Goal: Information Seeking & Learning: Learn about a topic

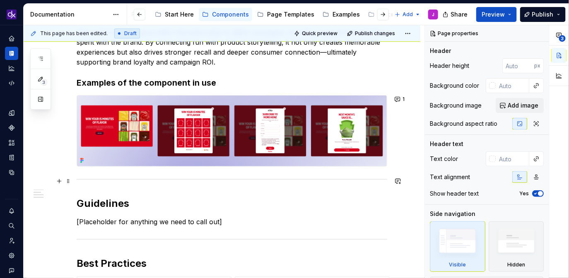
scroll to position [166, 0]
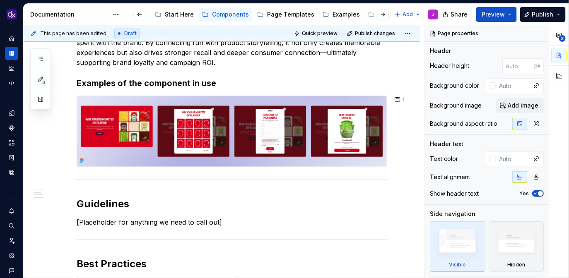
click at [325, 143] on img at bounding box center [232, 131] width 310 height 71
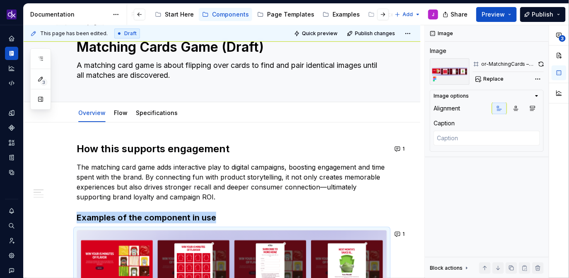
scroll to position [0, 0]
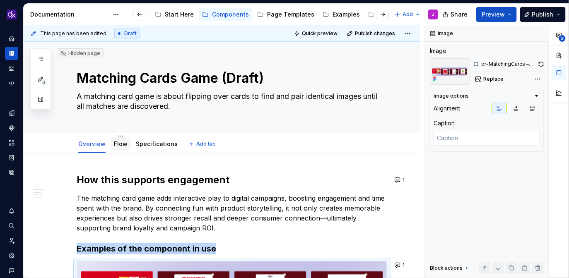
click at [122, 147] on link "Flow" at bounding box center [121, 143] width 14 height 7
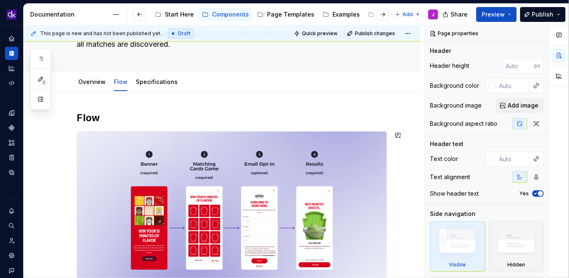
scroll to position [24, 0]
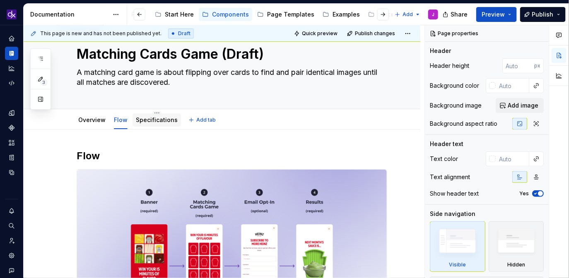
click at [151, 119] on link "Specifications" at bounding box center [157, 119] width 42 height 7
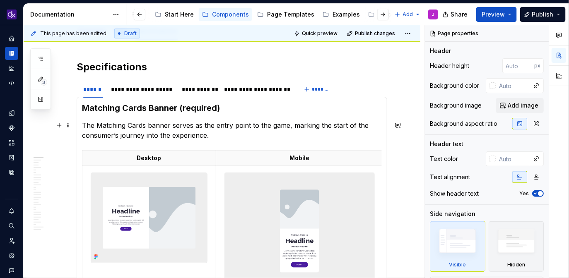
scroll to position [116, 0]
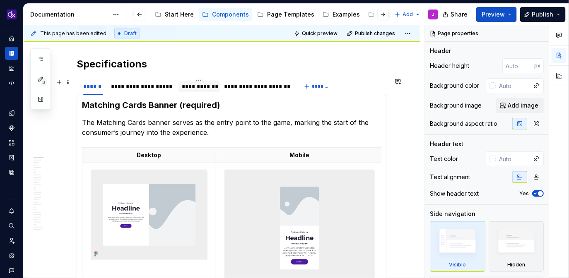
click at [202, 86] on div "**********" at bounding box center [199, 86] width 34 height 8
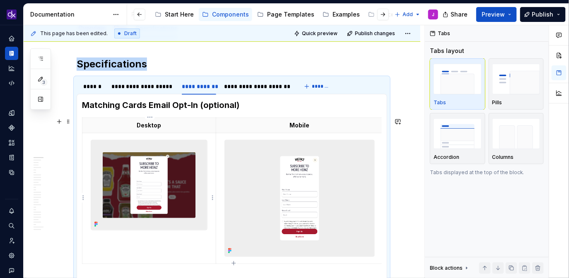
click at [176, 198] on img at bounding box center [149, 185] width 116 height 90
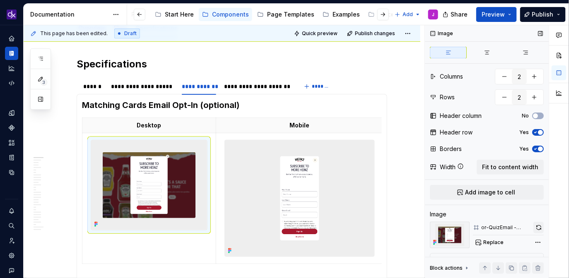
click at [541, 227] on button "button" at bounding box center [539, 228] width 10 height 12
click at [349, 213] on img at bounding box center [300, 198] width 150 height 116
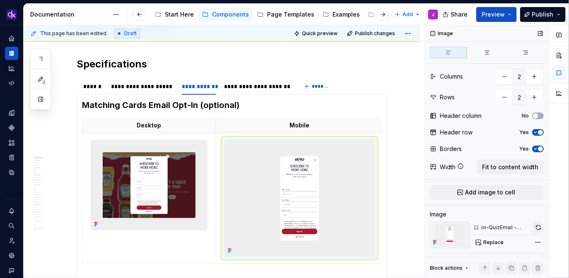
click at [540, 230] on button "button" at bounding box center [538, 228] width 11 height 12
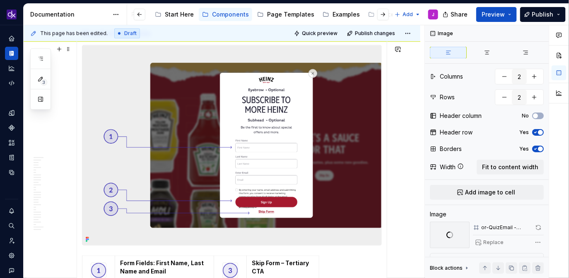
scroll to position [409, 0]
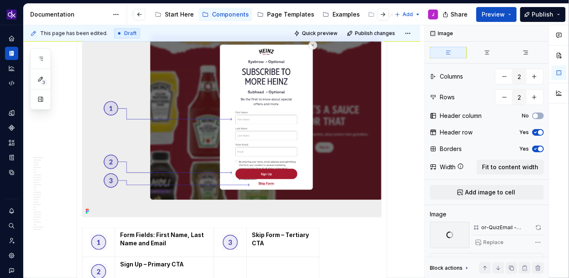
click at [303, 149] on img at bounding box center [231, 117] width 299 height 200
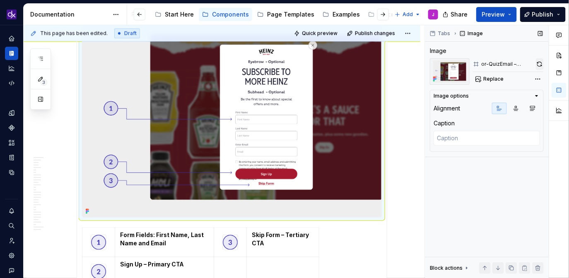
click at [541, 63] on button "button" at bounding box center [540, 64] width 8 height 12
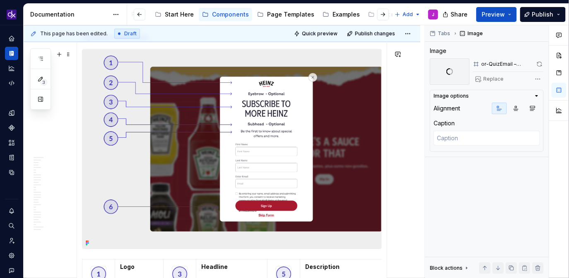
scroll to position [725, 0]
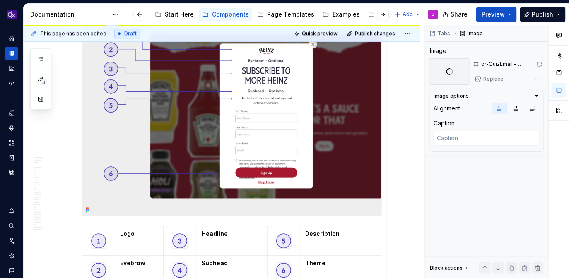
click at [308, 160] on img at bounding box center [231, 116] width 299 height 200
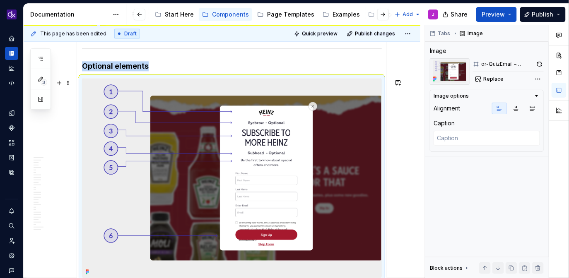
scroll to position [641, 0]
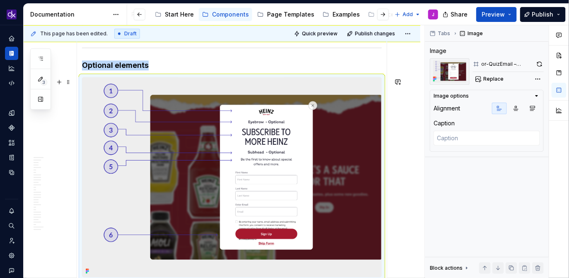
click at [282, 163] on img at bounding box center [231, 177] width 299 height 200
click at [542, 63] on button "button" at bounding box center [540, 64] width 8 height 12
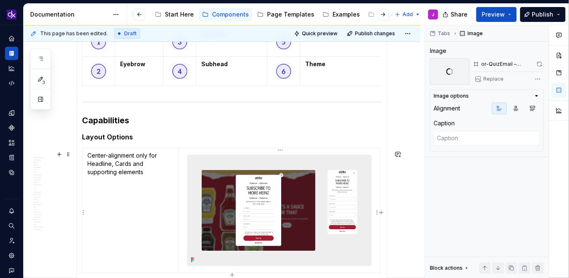
click at [281, 192] on img at bounding box center [280, 210] width 184 height 111
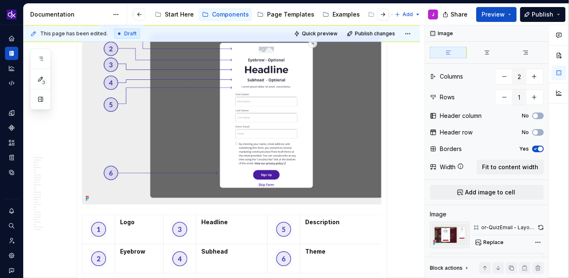
scroll to position [677, 0]
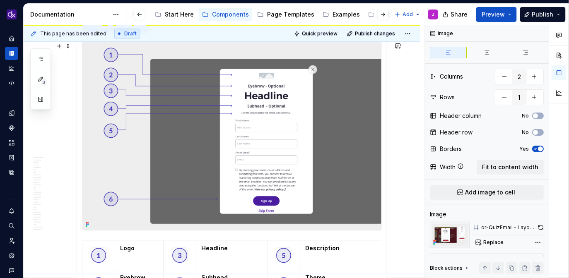
click at [313, 156] on img at bounding box center [231, 135] width 299 height 189
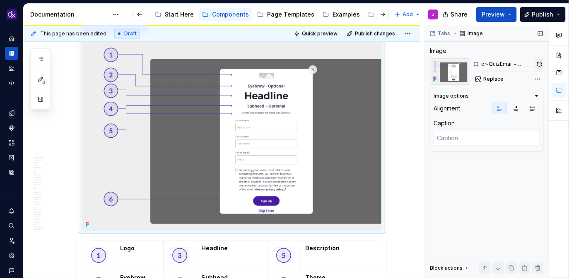
click at [540, 64] on button "button" at bounding box center [540, 64] width 8 height 12
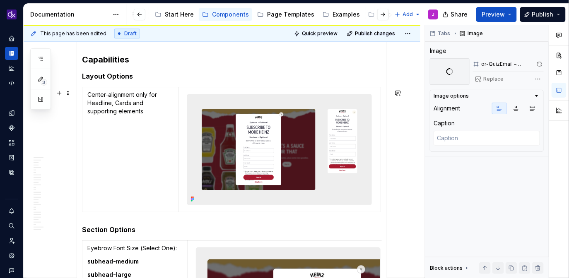
scroll to position [973, 0]
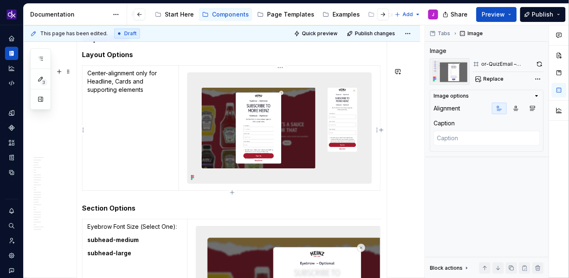
click at [285, 124] on img at bounding box center [280, 128] width 184 height 111
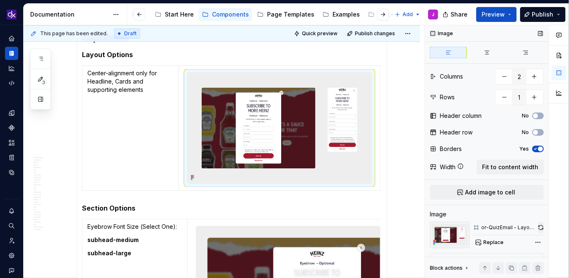
click at [542, 227] on button "button" at bounding box center [541, 228] width 6 height 12
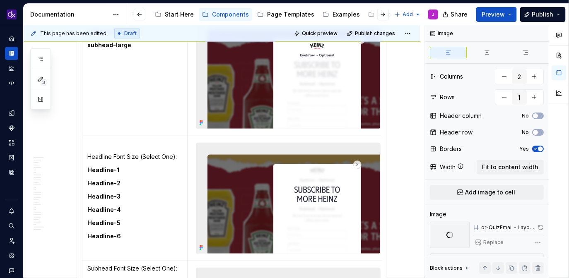
scroll to position [1193, 0]
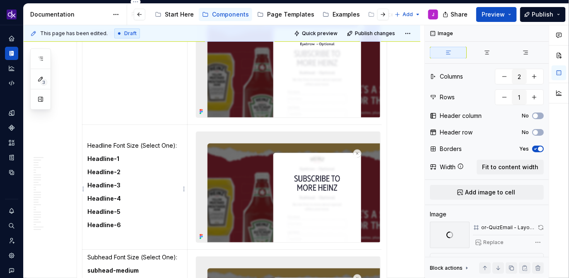
click at [118, 221] on td "Headline Font Size (Select One): Headline-1 Headline-2 Headline-3 Headline-4 He…" at bounding box center [134, 187] width 105 height 125
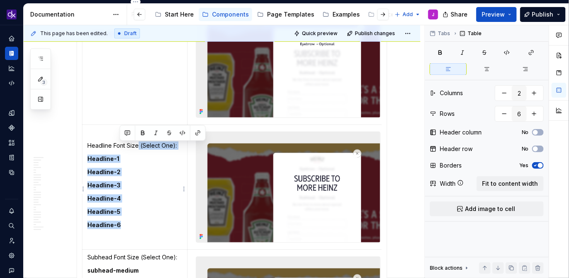
drag, startPoint x: 123, startPoint y: 224, endPoint x: 139, endPoint y: 148, distance: 78.3
click at [139, 148] on td "Headline Font Size (Select One): Headline-1 Headline-2 Headline-3 Headline-4 He…" at bounding box center [134, 187] width 105 height 125
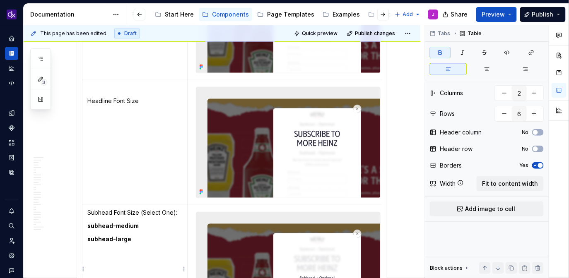
scroll to position [1243, 0]
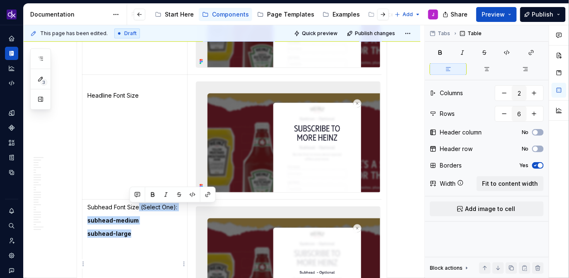
drag, startPoint x: 142, startPoint y: 242, endPoint x: 140, endPoint y: 207, distance: 34.9
click at [140, 207] on td "Subhead Font Size (Select One): subhead-medium subhead-large" at bounding box center [134, 262] width 105 height 125
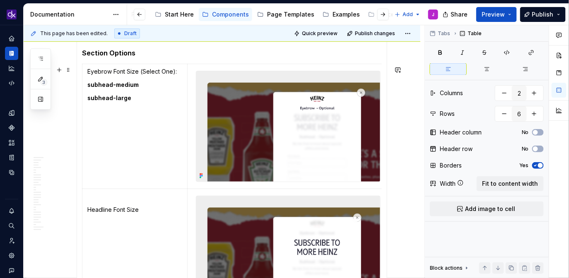
scroll to position [1118, 0]
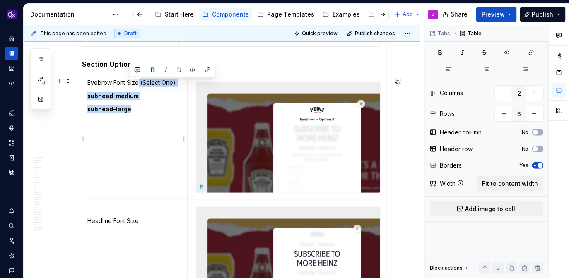
drag, startPoint x: 137, startPoint y: 114, endPoint x: 140, endPoint y: 83, distance: 31.2
click at [140, 83] on td "Eyebrow Font Size (Select One): subhead-medium subhead-large" at bounding box center [134, 137] width 105 height 125
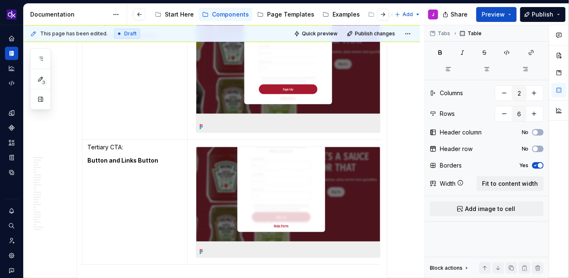
scroll to position [1667, 0]
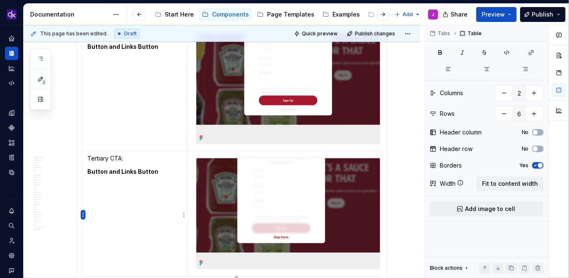
click at [84, 216] on html "KH DXP J Design system data Documentation Accessibility guide for tree Page tre…" at bounding box center [284, 139] width 569 height 278
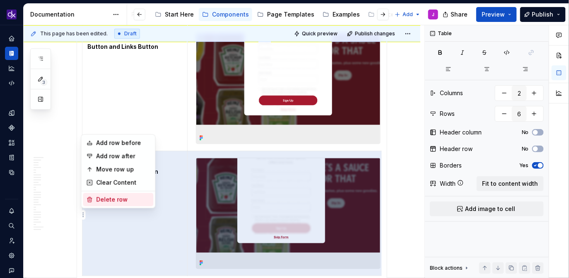
click at [131, 201] on div "Delete row" at bounding box center [123, 200] width 54 height 8
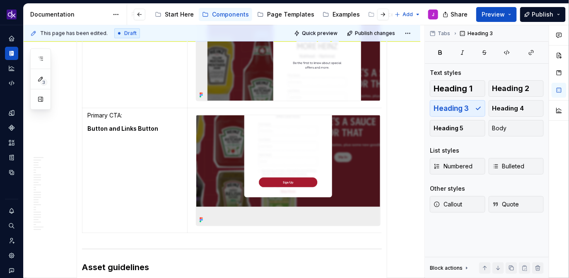
scroll to position [1568, 0]
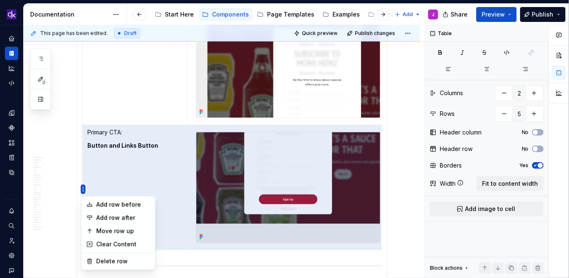
click at [84, 188] on html "KH DXP J Design system data Documentation Accessibility guide for tree Page tre…" at bounding box center [284, 139] width 569 height 278
click at [122, 262] on div "Delete row" at bounding box center [123, 262] width 54 height 8
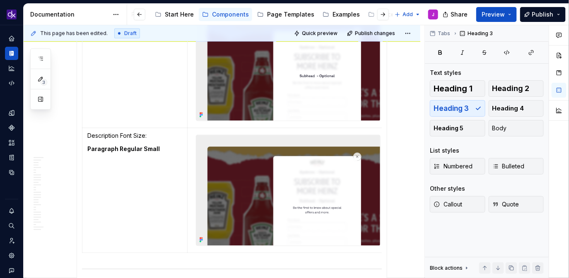
scroll to position [1438, 0]
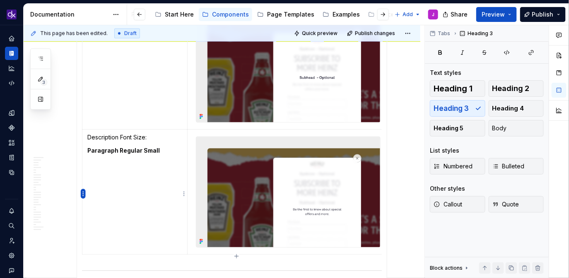
click at [85, 195] on html "KH DXP J Design system data Documentation Accessibility guide for tree Page tre…" at bounding box center [284, 139] width 569 height 278
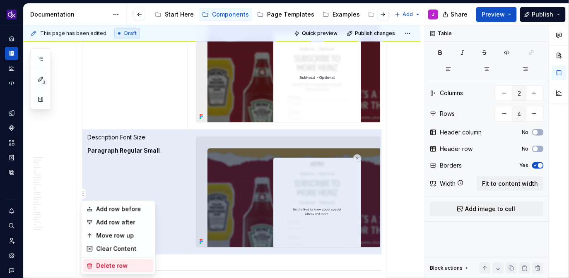
click at [109, 266] on div "Delete row" at bounding box center [123, 266] width 54 height 8
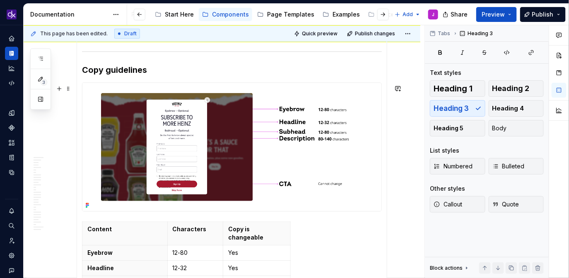
scroll to position [1738, 0]
click at [238, 147] on img at bounding box center [231, 146] width 299 height 128
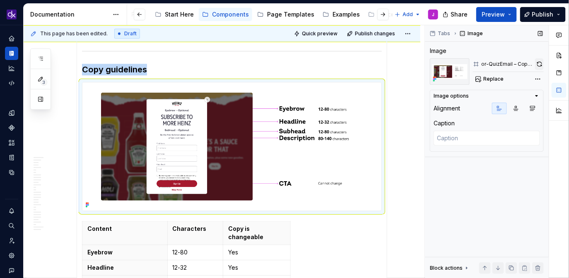
click at [541, 63] on button "button" at bounding box center [539, 64] width 9 height 12
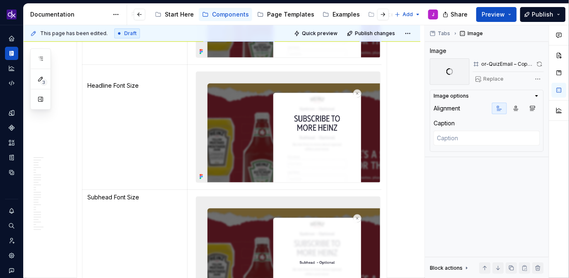
scroll to position [1249, 0]
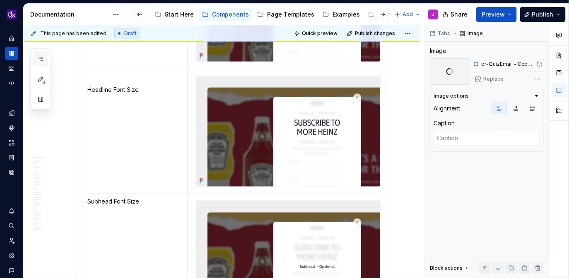
click at [42, 63] on button "button" at bounding box center [40, 58] width 15 height 15
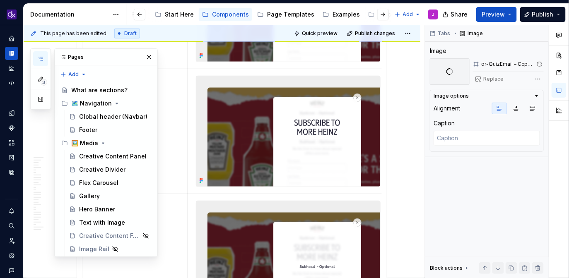
click at [276, 139] on img at bounding box center [288, 131] width 184 height 111
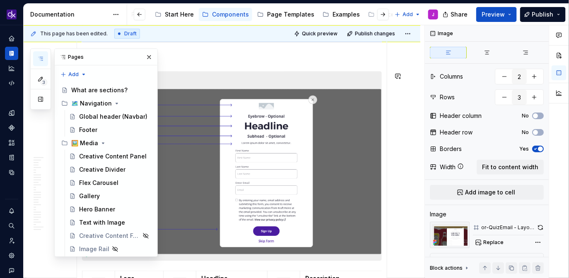
scroll to position [639, 0]
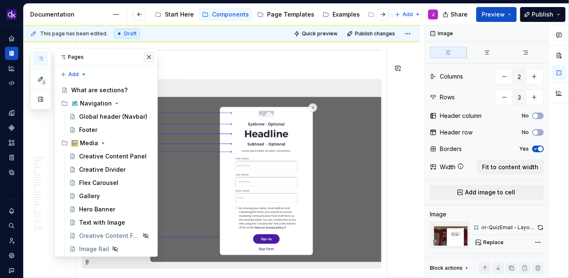
click at [148, 56] on button "button" at bounding box center [149, 57] width 12 height 12
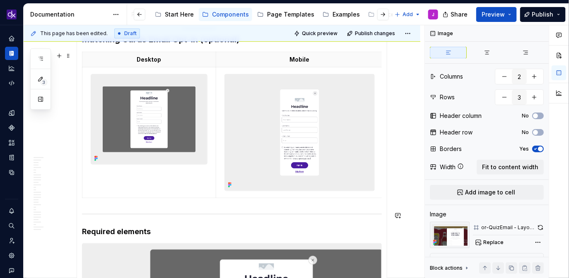
scroll to position [0, 0]
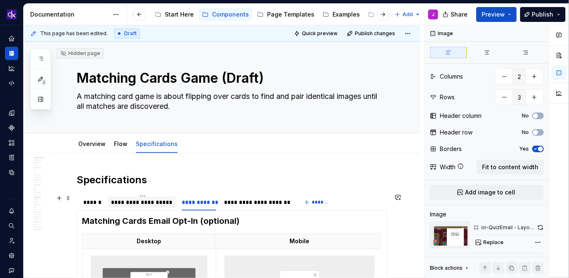
click at [155, 205] on div "**********" at bounding box center [142, 202] width 63 height 8
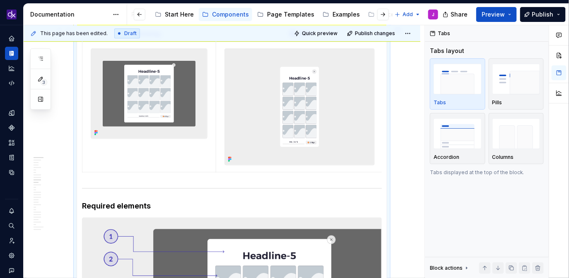
scroll to position [123, 0]
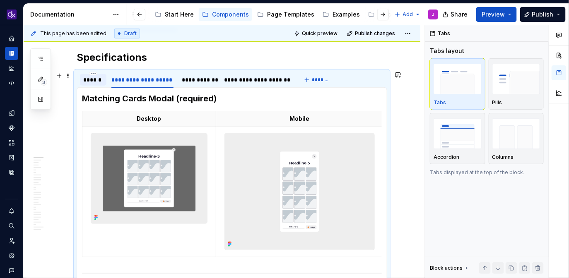
click at [100, 79] on div "******" at bounding box center [93, 80] width 20 height 8
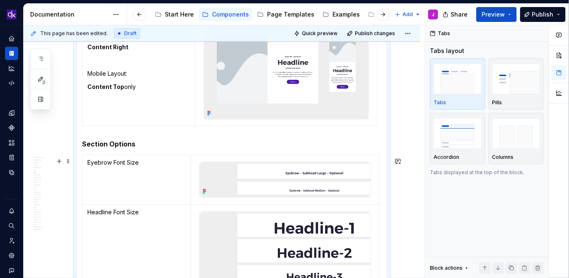
scroll to position [1196, 0]
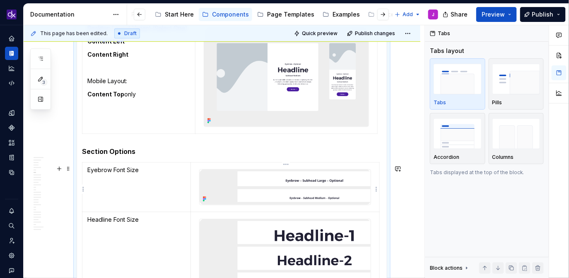
click at [262, 196] on img at bounding box center [285, 188] width 171 height 36
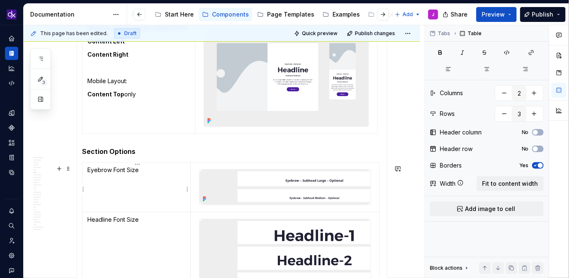
click at [89, 173] on p "Eyebrow Font Size" at bounding box center [136, 170] width 98 height 8
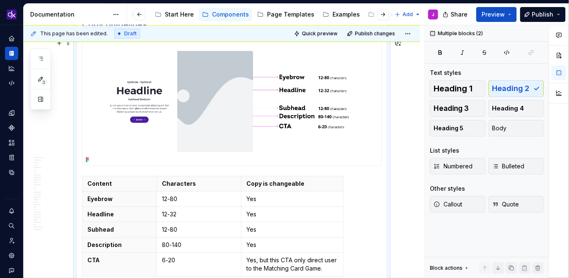
scroll to position [1382, 0]
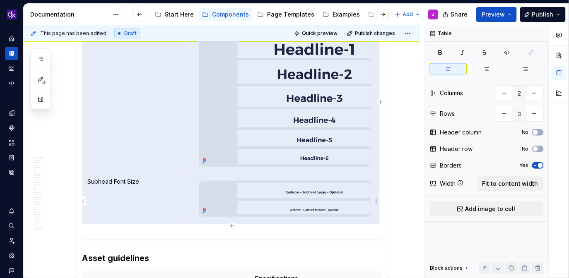
drag, startPoint x: 89, startPoint y: 173, endPoint x: 368, endPoint y: 208, distance: 281.1
click at [368, 208] on tbody "Eyebrow Font Size Headline Font Size Subhead Font Size" at bounding box center [231, 100] width 298 height 248
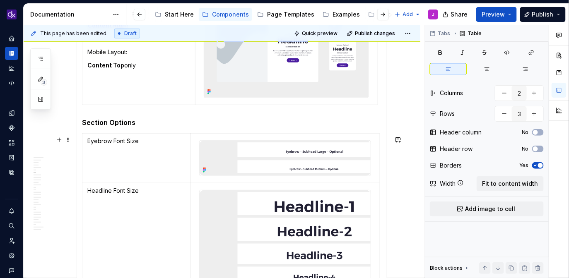
scroll to position [1228, 0]
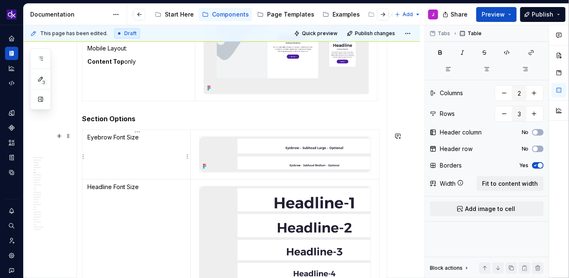
click at [87, 140] on td "Eyebrow Font Size" at bounding box center [136, 155] width 109 height 50
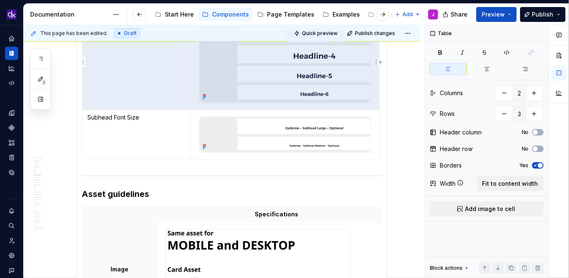
scroll to position [1422, 0]
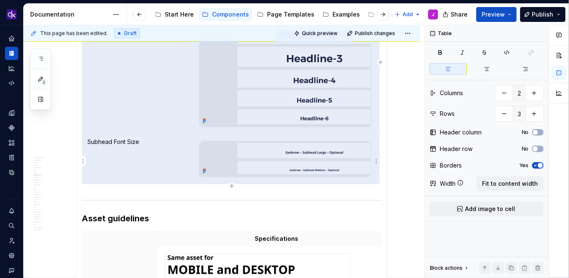
drag, startPoint x: 87, startPoint y: 140, endPoint x: 365, endPoint y: 174, distance: 280.2
click at [365, 174] on tbody "Eyebrow Font Size Headline Font Size Subhead Font Size" at bounding box center [231, 60] width 298 height 248
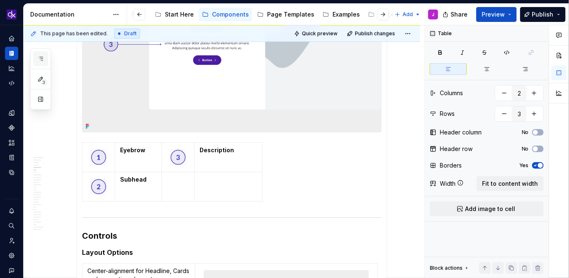
scroll to position [0, 0]
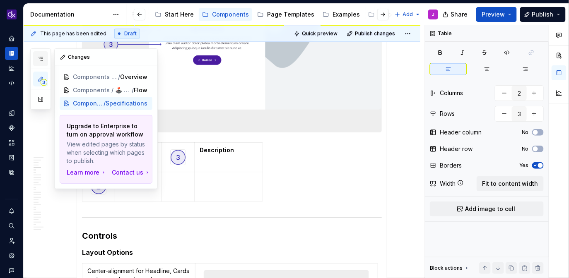
click at [41, 61] on icon "button" at bounding box center [41, 58] width 4 height 3
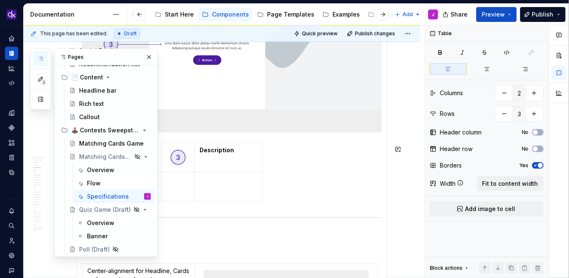
scroll to position [213, 0]
click at [99, 181] on div "Flow" at bounding box center [94, 183] width 14 height 8
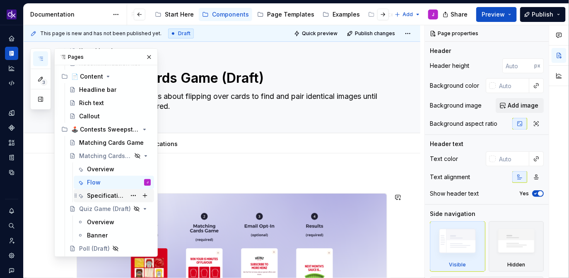
click at [105, 192] on div "Specifications" at bounding box center [106, 196] width 39 height 8
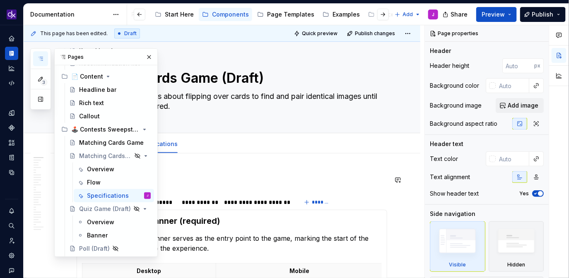
click at [230, 177] on h2 "Specifications" at bounding box center [232, 180] width 311 height 13
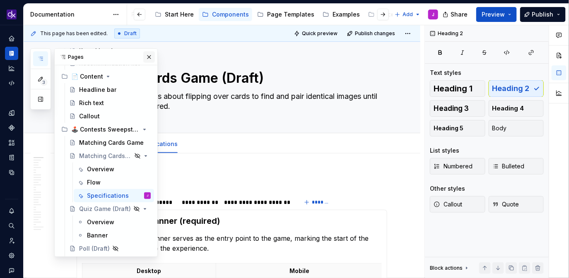
click at [148, 55] on button "button" at bounding box center [149, 57] width 12 height 12
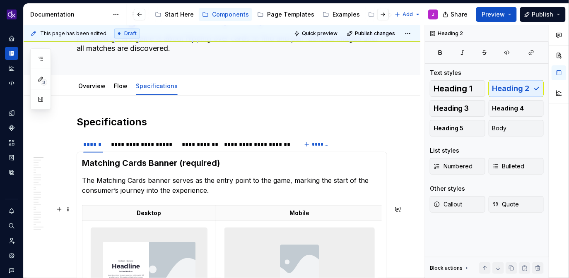
scroll to position [59, 0]
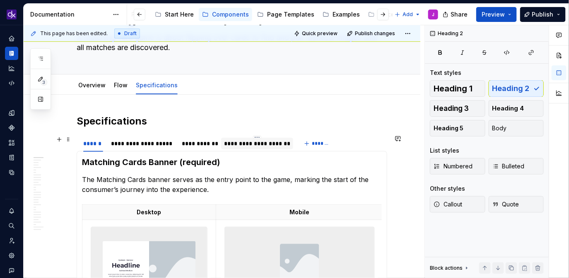
click at [235, 145] on div "**********" at bounding box center [257, 144] width 65 height 8
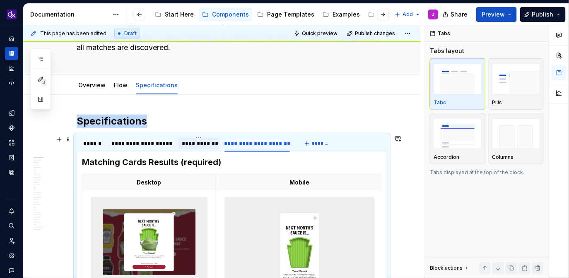
click at [201, 143] on div "**********" at bounding box center [199, 144] width 34 height 8
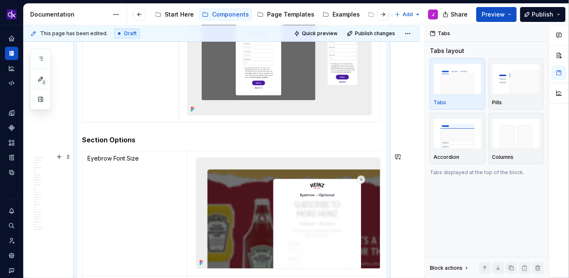
scroll to position [1036, 0]
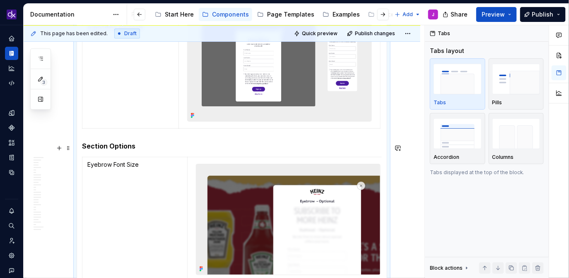
click at [199, 150] on h5 "Section Options" at bounding box center [232, 146] width 300 height 8
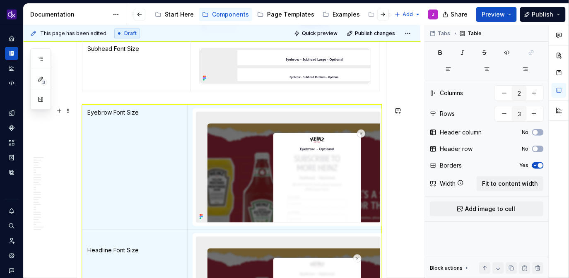
scroll to position [1350, 0]
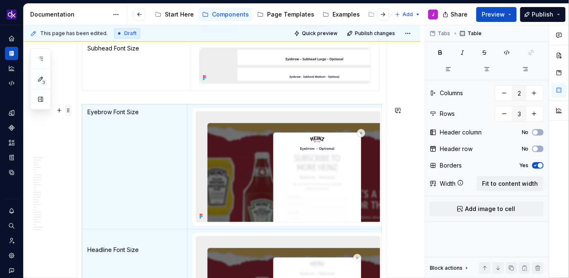
click at [69, 110] on span at bounding box center [68, 111] width 7 height 12
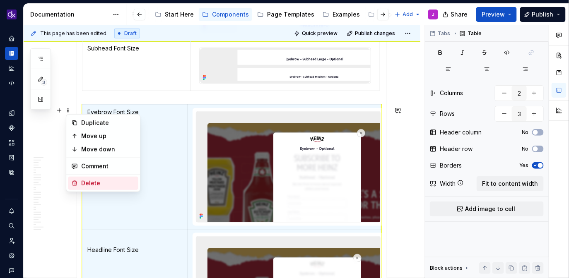
click at [114, 182] on div "Delete" at bounding box center [108, 183] width 54 height 8
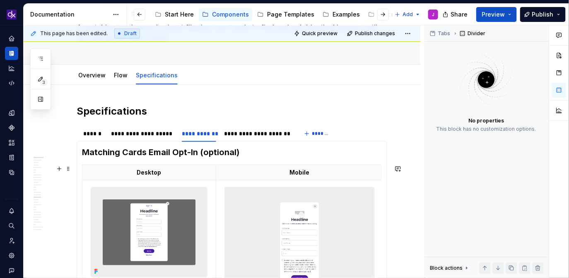
scroll to position [0, 0]
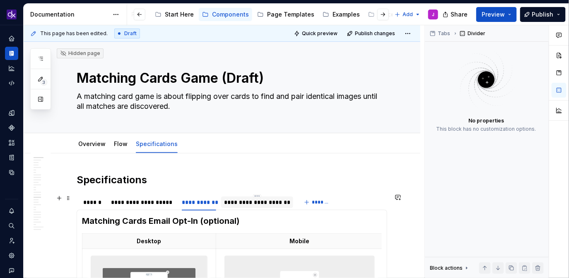
click at [250, 204] on div "**********" at bounding box center [257, 202] width 65 height 8
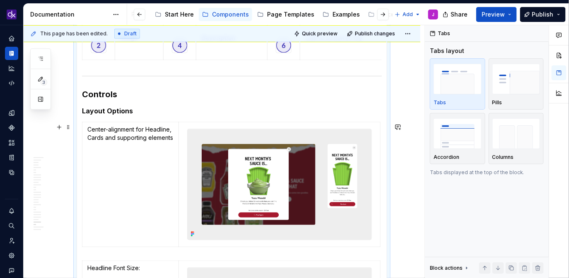
scroll to position [614, 0]
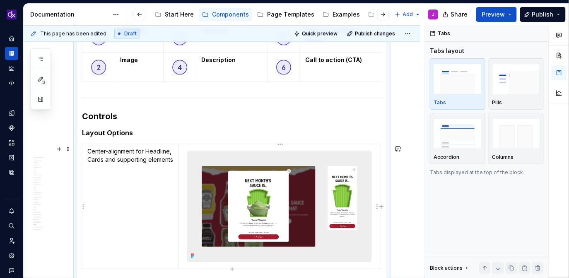
click at [273, 180] on img at bounding box center [280, 206] width 184 height 111
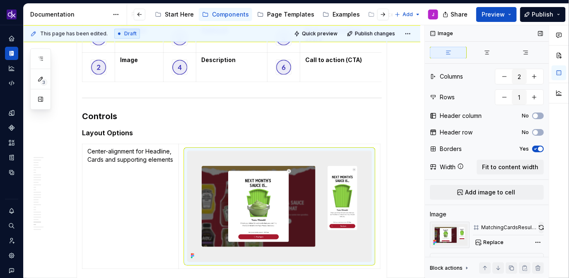
click at [542, 226] on button "button" at bounding box center [541, 228] width 5 height 12
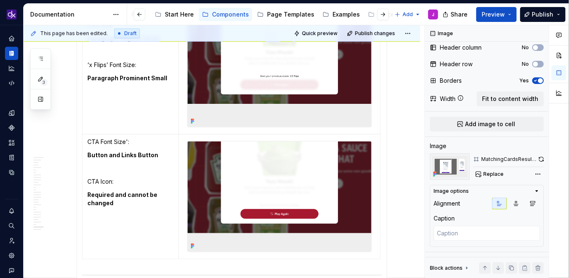
scroll to position [1242, 0]
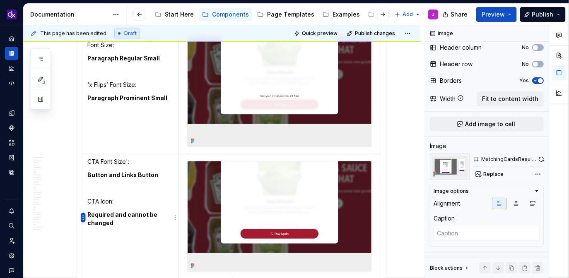
click at [84, 217] on html "KH DXP J Design system data Documentation Accessibility guide for tree Page tre…" at bounding box center [284, 139] width 569 height 278
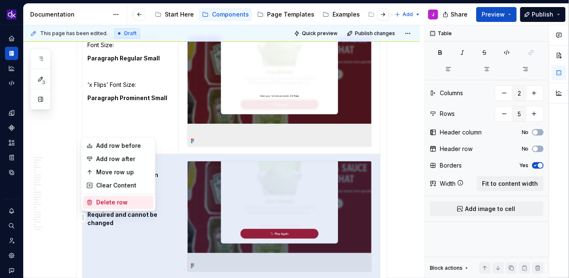
click at [108, 201] on div "Delete row" at bounding box center [123, 202] width 54 height 8
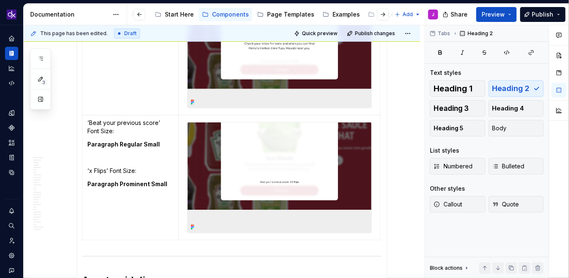
scroll to position [1137, 0]
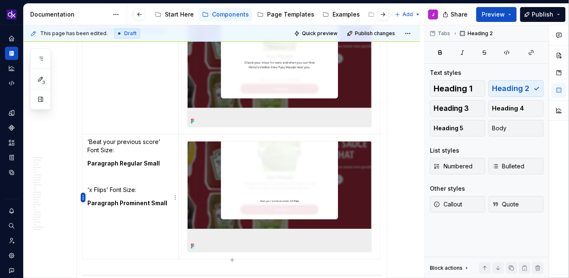
click at [84, 199] on html "KH DXP J Design system data Documentation Accessibility guide for tree Page tre…" at bounding box center [284, 139] width 569 height 278
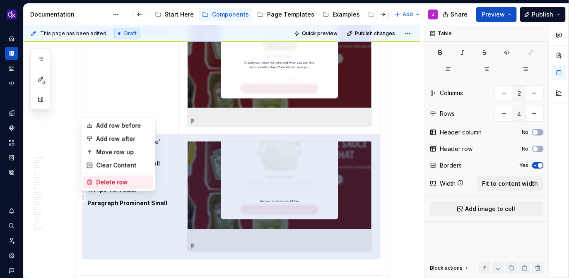
click at [109, 177] on div "Delete row" at bounding box center [118, 182] width 70 height 13
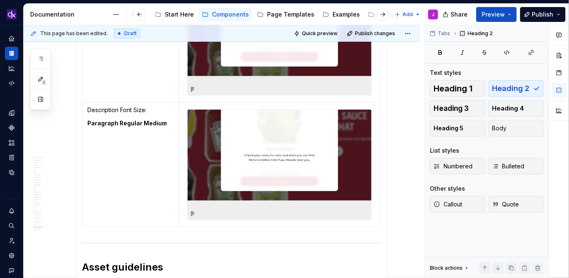
scroll to position [1044, 0]
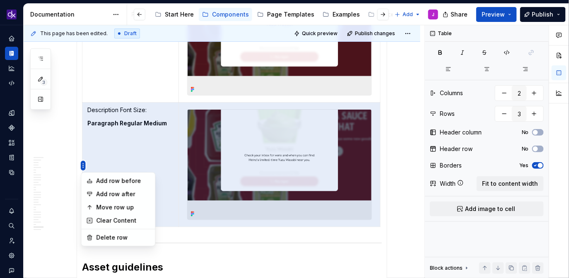
click at [85, 167] on html "KH DXP J Design system data Documentation Accessibility guide for tree Page tre…" at bounding box center [284, 139] width 569 height 278
click at [114, 238] on div "Delete row" at bounding box center [123, 238] width 54 height 8
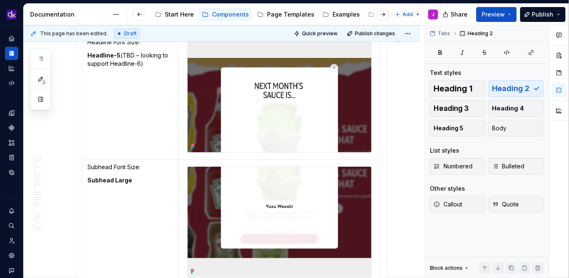
scroll to position [855, 0]
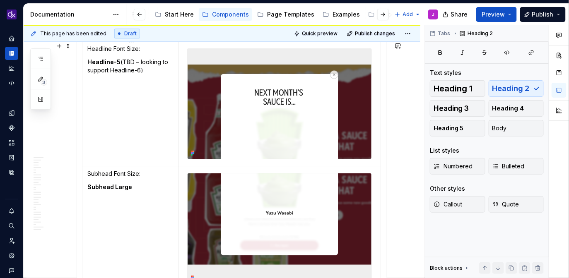
click at [84, 232] on html "KH DXP J Design system data Documentation Accessibility guide for tree Page tre…" at bounding box center [284, 139] width 569 height 278
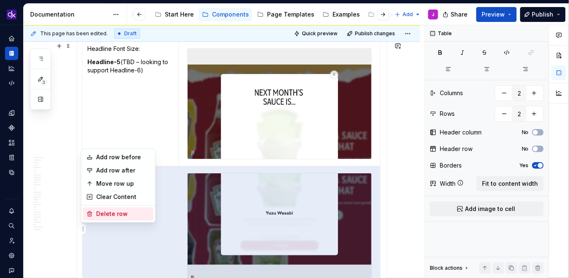
click at [111, 215] on div "Delete row" at bounding box center [123, 214] width 54 height 8
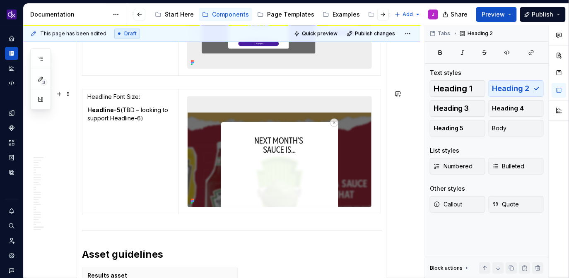
scroll to position [798, 0]
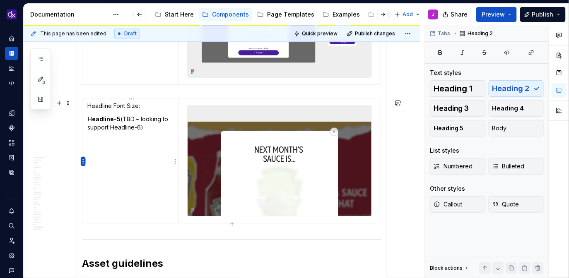
click at [84, 159] on html "KH DXP J Design system data Documentation Accessibility guide for tree Page tre…" at bounding box center [284, 139] width 569 height 278
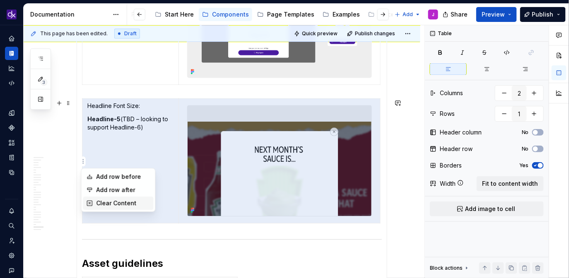
click at [113, 206] on div "Clear Content" at bounding box center [123, 203] width 54 height 8
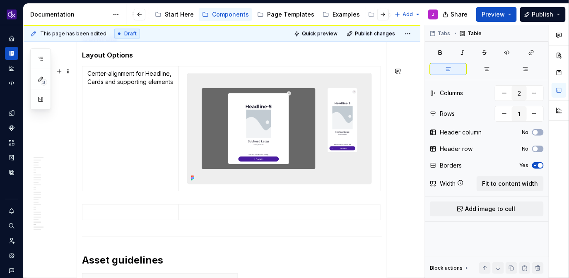
scroll to position [691, 0]
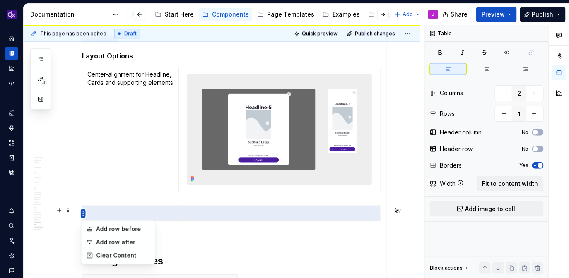
click at [84, 213] on html "KH DXP J Design system data Documentation Accessibility guide for tree Page tre…" at bounding box center [284, 139] width 569 height 278
click at [108, 256] on div "Clear Content" at bounding box center [123, 256] width 54 height 8
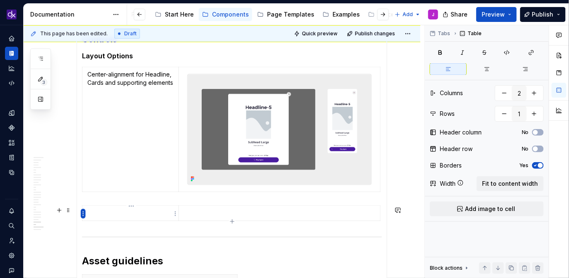
click at [83, 217] on html "KH DXP J Design system data Documentation Accessibility guide for tree Page tre…" at bounding box center [284, 139] width 569 height 278
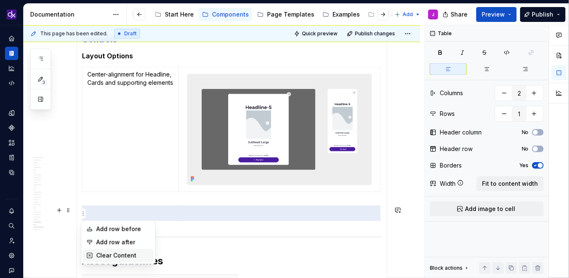
click at [109, 253] on div "Clear Content" at bounding box center [123, 256] width 54 height 8
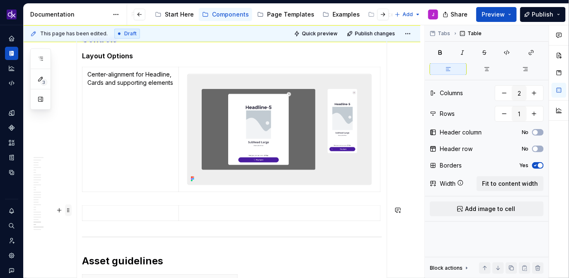
click at [70, 212] on span at bounding box center [68, 211] width 7 height 12
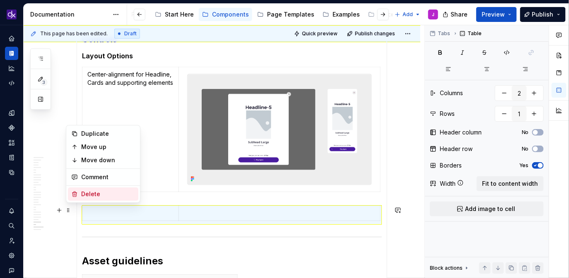
click at [104, 194] on div "Delete" at bounding box center [108, 194] width 54 height 8
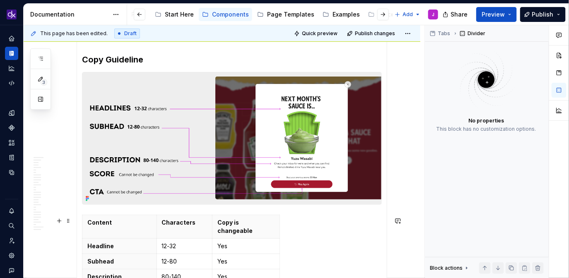
scroll to position [1055, 0]
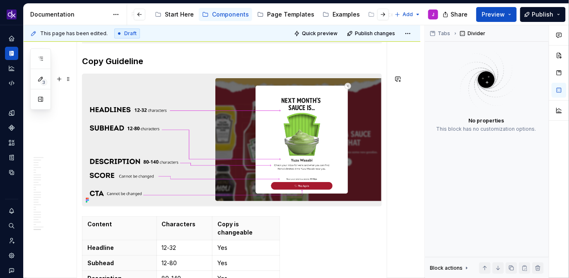
click at [315, 152] on img at bounding box center [231, 140] width 299 height 132
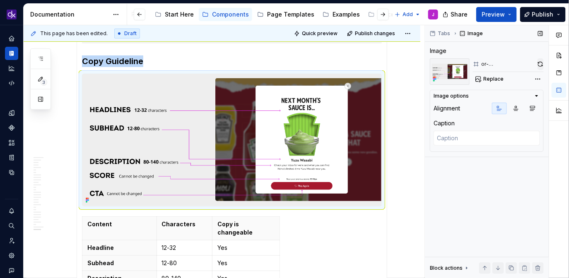
click at [541, 63] on button "button" at bounding box center [541, 64] width 6 height 12
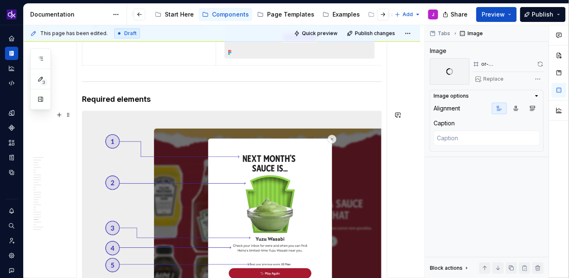
scroll to position [317, 0]
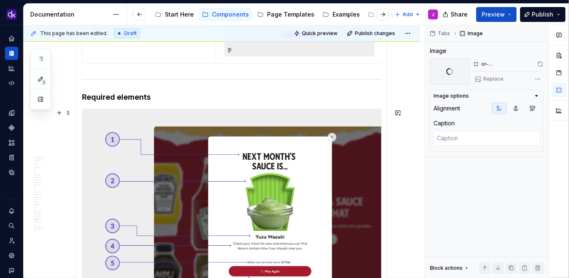
click at [327, 188] on img at bounding box center [231, 209] width 299 height 200
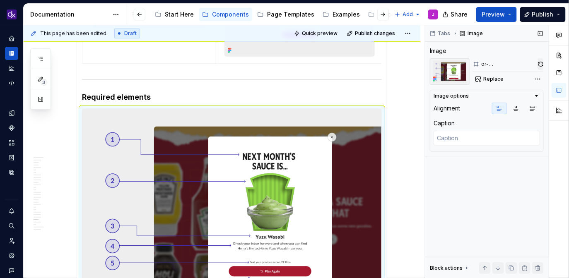
click at [542, 64] on button "button" at bounding box center [541, 64] width 6 height 12
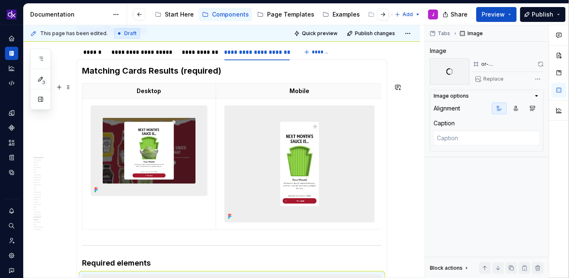
scroll to position [133, 0]
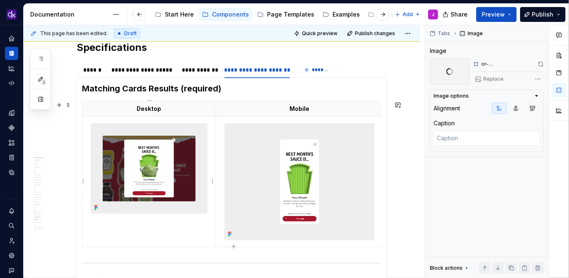
click at [181, 169] on img at bounding box center [149, 169] width 116 height 90
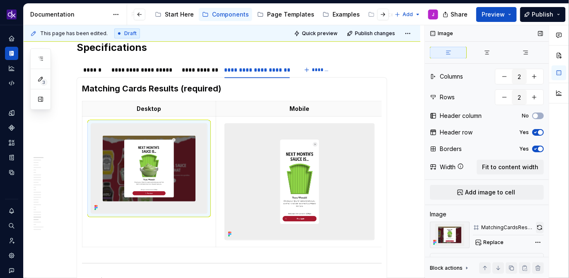
click at [541, 223] on button "button" at bounding box center [540, 228] width 8 height 12
click at [325, 185] on img at bounding box center [300, 182] width 150 height 116
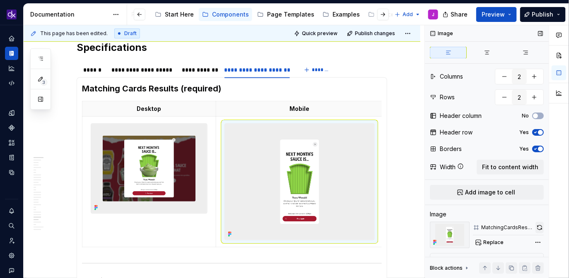
click at [540, 229] on button "button" at bounding box center [540, 228] width 8 height 12
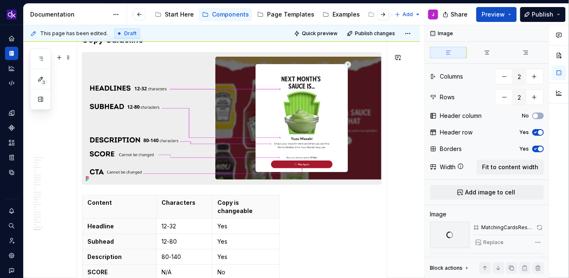
scroll to position [1065, 0]
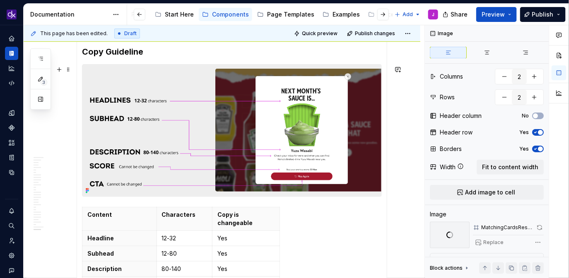
click at [333, 141] on img at bounding box center [231, 131] width 299 height 132
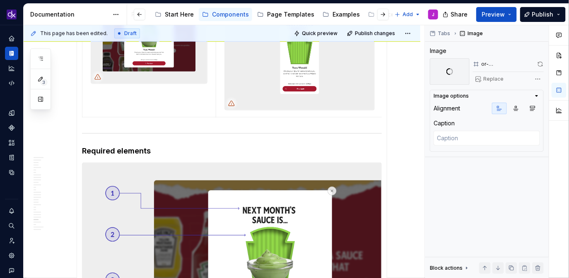
scroll to position [0, 0]
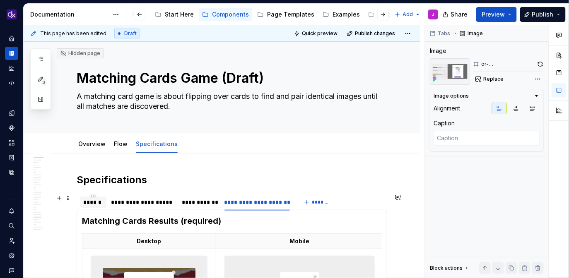
click at [98, 203] on div "******" at bounding box center [93, 202] width 20 height 8
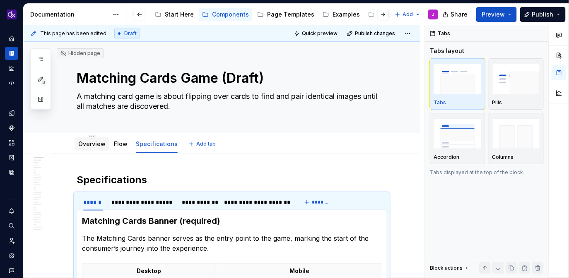
click at [89, 148] on div "Overview" at bounding box center [91, 144] width 27 height 8
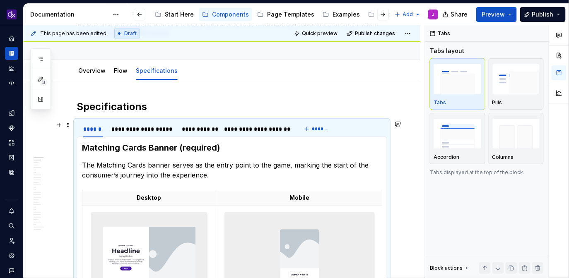
scroll to position [77, 0]
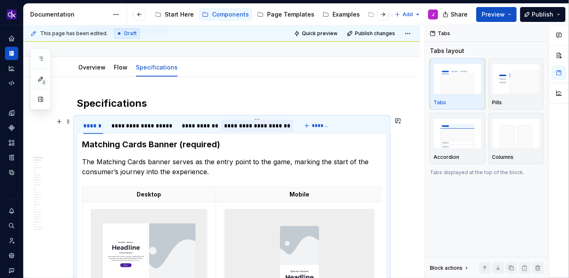
click at [273, 129] on div "**********" at bounding box center [257, 126] width 65 height 8
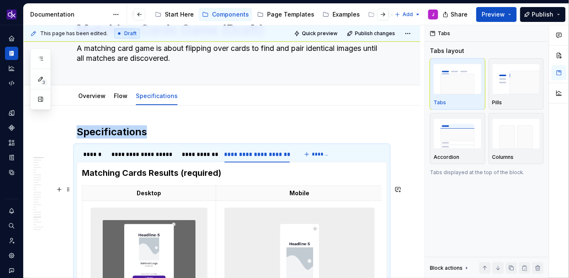
scroll to position [42, 0]
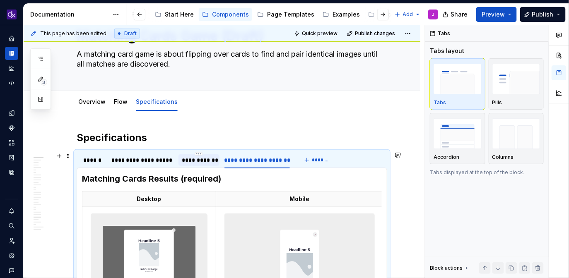
click at [202, 158] on div "**********" at bounding box center [199, 160] width 34 height 8
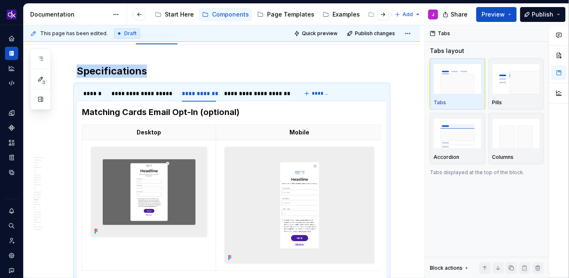
scroll to position [0, 0]
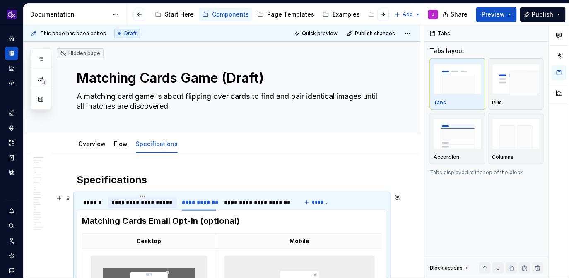
click at [136, 203] on div "**********" at bounding box center [142, 202] width 63 height 8
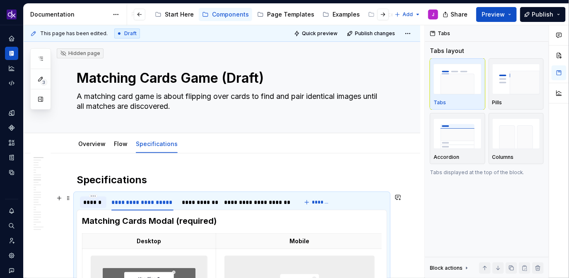
click at [94, 205] on div "******" at bounding box center [93, 202] width 20 height 8
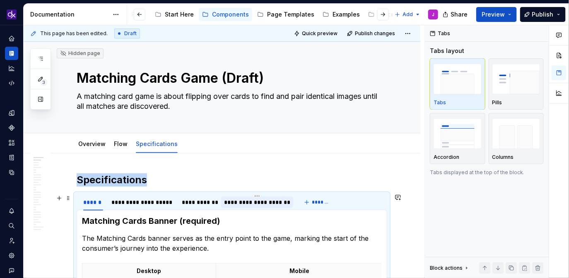
scroll to position [84, 0]
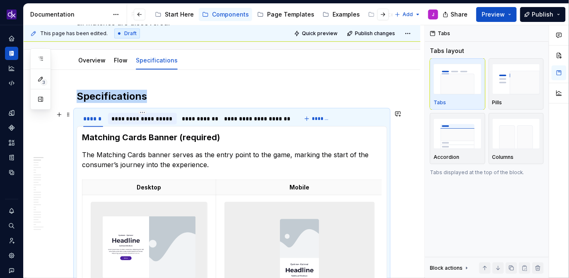
click at [156, 116] on div "**********" at bounding box center [142, 119] width 63 height 8
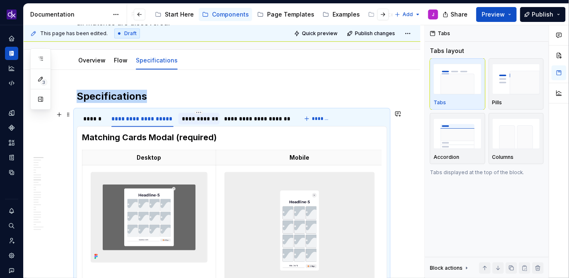
click at [202, 120] on div "**********" at bounding box center [199, 119] width 34 height 8
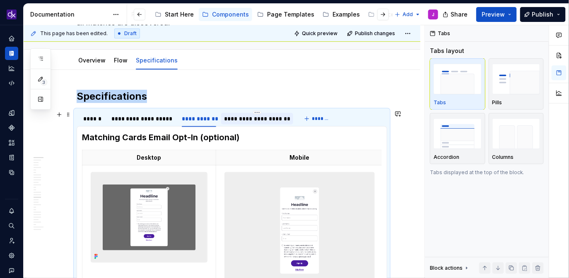
click at [261, 115] on div "**********" at bounding box center [257, 119] width 65 height 8
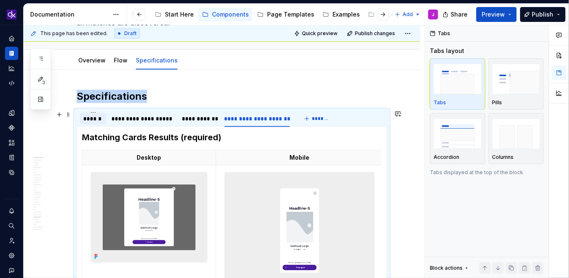
click at [92, 126] on div at bounding box center [93, 126] width 27 height 1
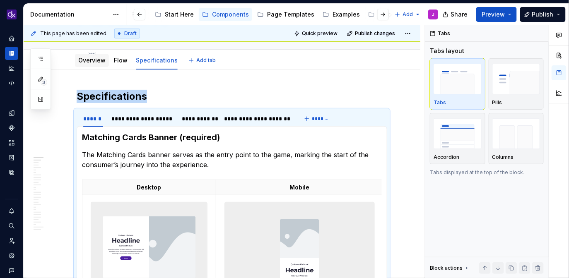
click at [94, 61] on link "Overview" at bounding box center [91, 60] width 27 height 7
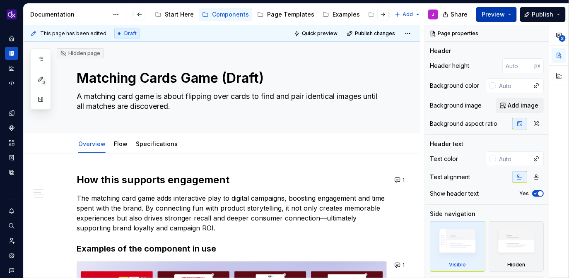
click at [511, 14] on button "Preview" at bounding box center [497, 14] width 41 height 15
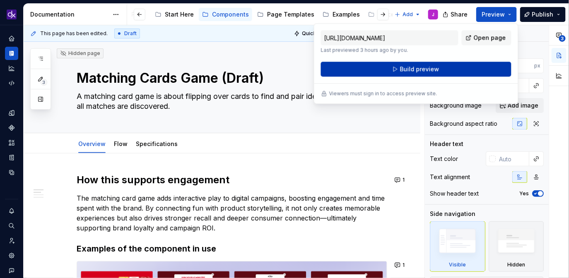
click at [468, 69] on button "Build preview" at bounding box center [416, 69] width 191 height 15
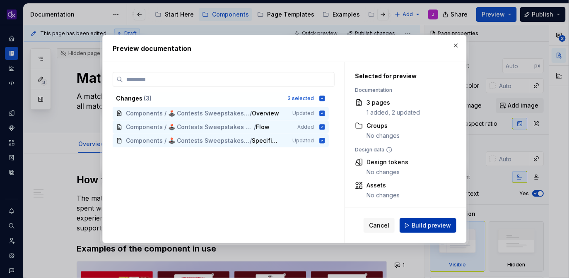
click at [428, 224] on span "Build preview" at bounding box center [431, 226] width 39 height 8
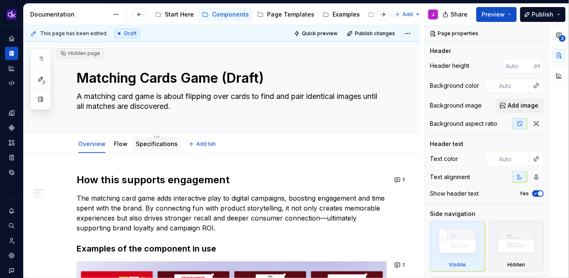
click at [140, 143] on link "Specifications" at bounding box center [157, 143] width 42 height 7
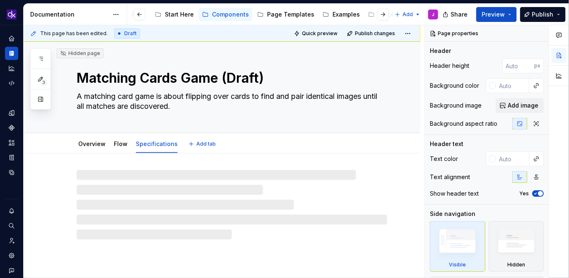
click at [140, 143] on link "Specifications" at bounding box center [157, 143] width 42 height 7
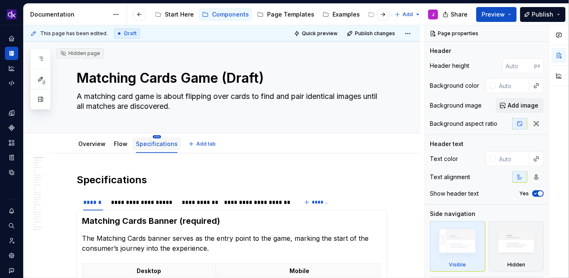
click at [154, 137] on html "KH DXP J Design system data Documentation Accessibility guide for tree Page tre…" at bounding box center [284, 139] width 569 height 278
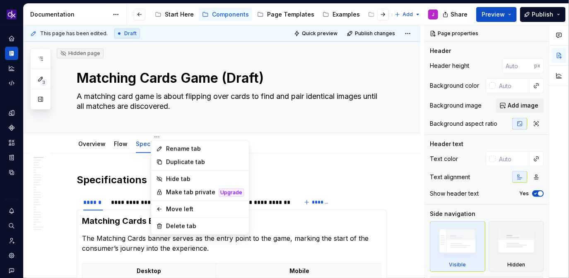
click at [334, 168] on html "KH DXP J Design system data Documentation Accessibility guide for tree Page tre…" at bounding box center [284, 139] width 569 height 278
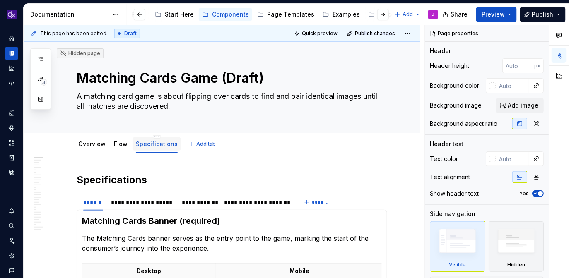
click at [163, 145] on link "Specifications" at bounding box center [157, 143] width 42 height 7
click at [155, 137] on html "KH DXP J Design system data Documentation Accessibility guide for tree Page tre…" at bounding box center [284, 139] width 569 height 278
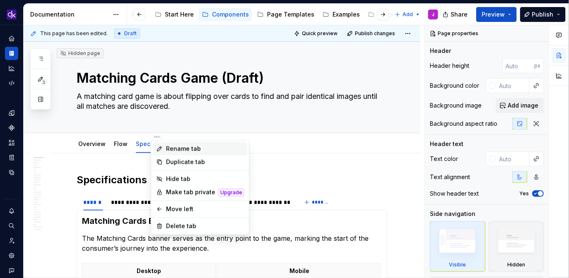
click at [186, 150] on div "Rename tab" at bounding box center [205, 149] width 78 height 8
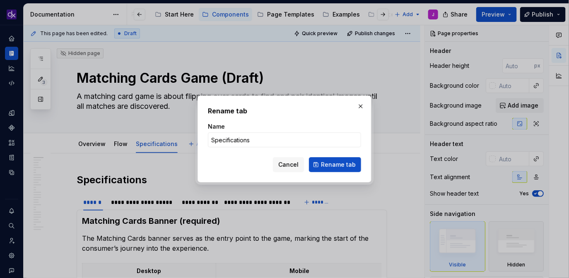
type textarea "*"
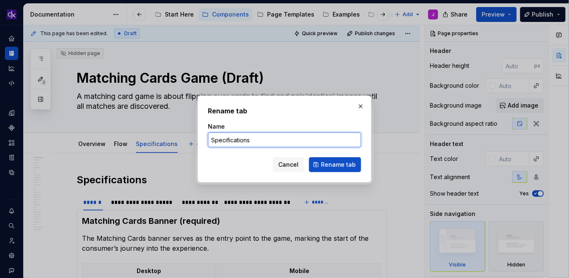
drag, startPoint x: 267, startPoint y: 145, endPoint x: 225, endPoint y: 139, distance: 41.8
click at [225, 139] on input "Specifications" at bounding box center [284, 140] width 153 height 15
type input "Spec"
type textarea "*"
type input "Spec"
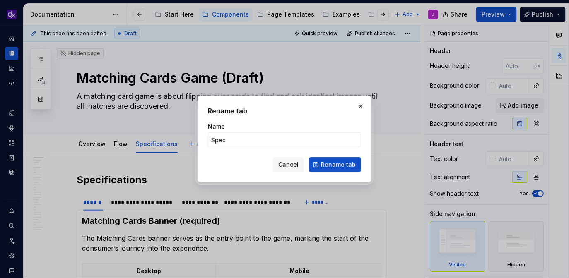
click at [328, 120] on div "Rename tab Name Spec Cancel Rename tab" at bounding box center [284, 139] width 153 height 66
click at [337, 164] on span "Rename tab" at bounding box center [338, 165] width 35 height 8
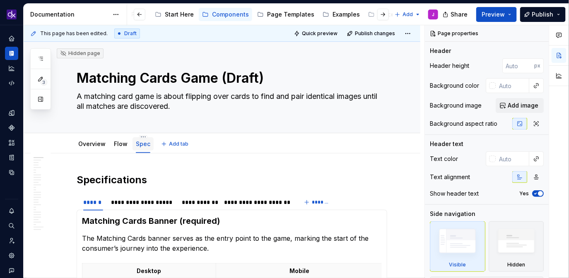
click at [145, 145] on link "Spec" at bounding box center [143, 143] width 15 height 7
click at [144, 137] on html "KH DXP J Design system data Documentation Accessibility guide for tree Page tre…" at bounding box center [284, 139] width 569 height 278
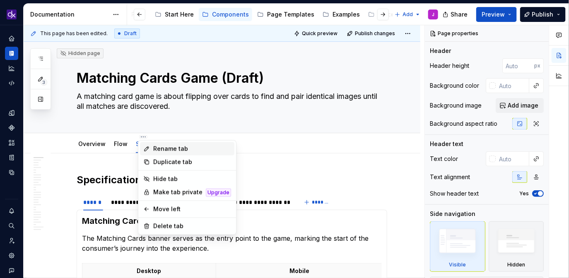
type textarea "*"
click at [167, 148] on div "Rename tab" at bounding box center [192, 149] width 78 height 8
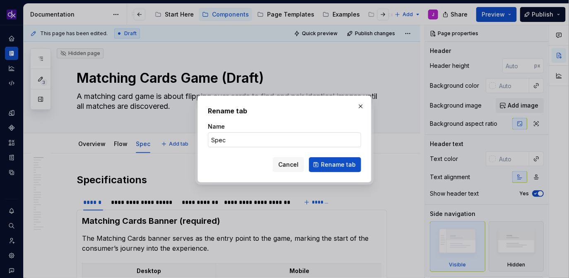
click at [227, 141] on input "Spec" at bounding box center [284, 140] width 153 height 15
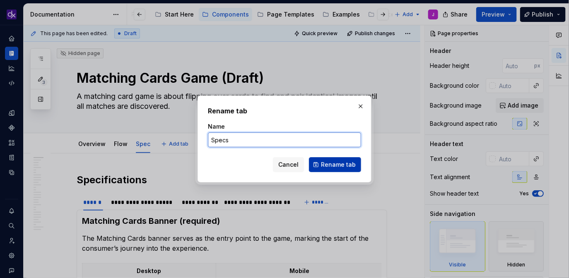
type input "Specs"
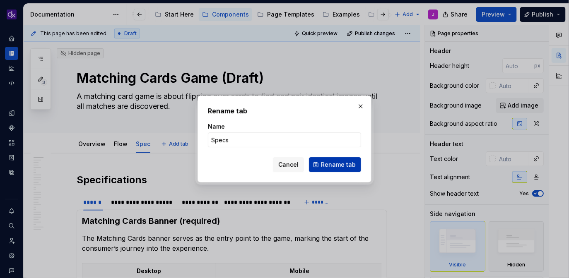
click at [326, 166] on span "Rename tab" at bounding box center [338, 165] width 35 height 8
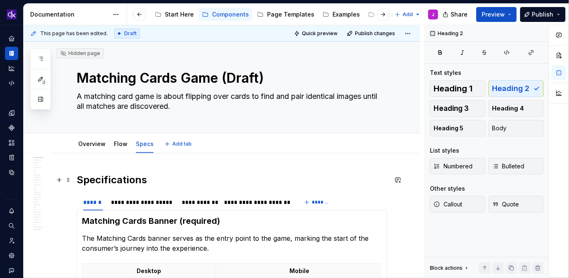
click at [131, 183] on h2 "Specifications" at bounding box center [232, 180] width 311 height 13
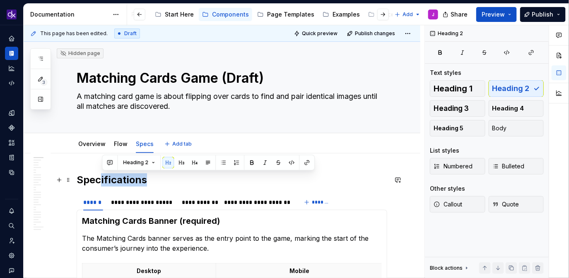
type textarea "*"
drag, startPoint x: 153, startPoint y: 180, endPoint x: 103, endPoint y: 180, distance: 50.1
click at [103, 180] on h2 "Specifications" at bounding box center [232, 180] width 311 height 13
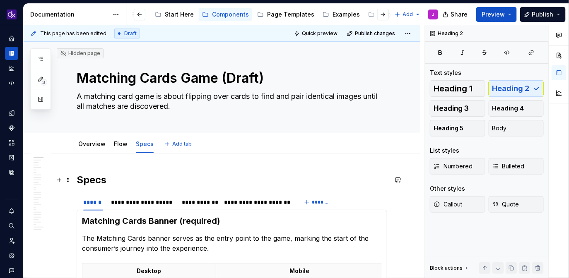
click at [228, 182] on h2 "Specs" at bounding box center [232, 180] width 311 height 13
click at [192, 175] on h2 "Specs" at bounding box center [232, 180] width 311 height 13
click at [497, 16] on span "Preview" at bounding box center [493, 14] width 23 height 8
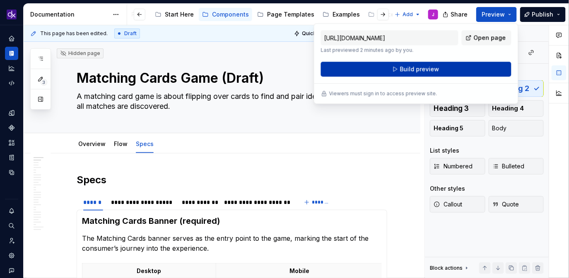
click at [459, 66] on button "Build preview" at bounding box center [416, 69] width 191 height 15
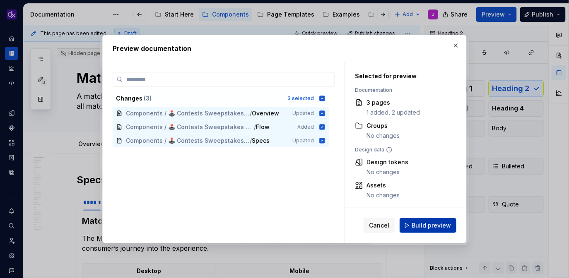
click at [437, 227] on span "Build preview" at bounding box center [431, 226] width 39 height 8
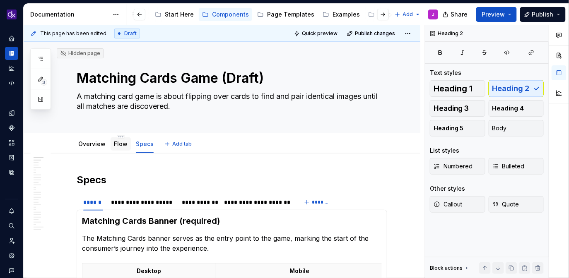
click at [115, 145] on link "Flow" at bounding box center [121, 143] width 14 height 7
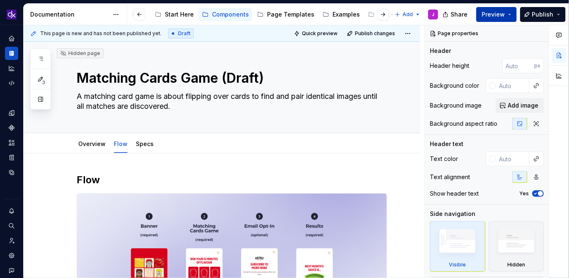
click at [505, 14] on span "Preview" at bounding box center [493, 14] width 23 height 8
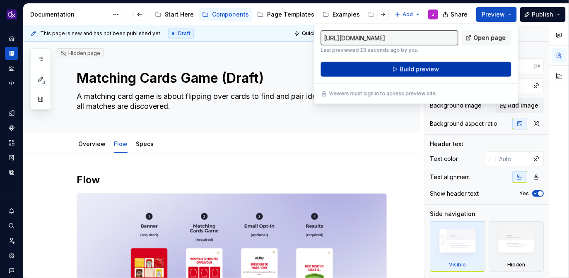
click at [462, 66] on button "Build preview" at bounding box center [416, 69] width 191 height 15
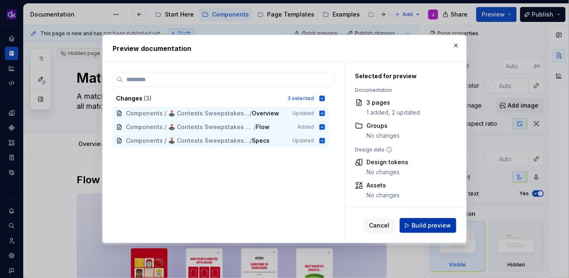
click at [428, 219] on button "Build preview" at bounding box center [428, 225] width 57 height 15
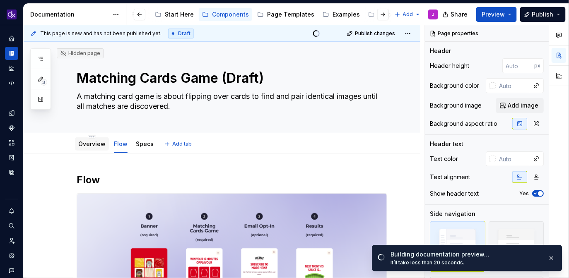
click at [92, 144] on link "Overview" at bounding box center [91, 143] width 27 height 7
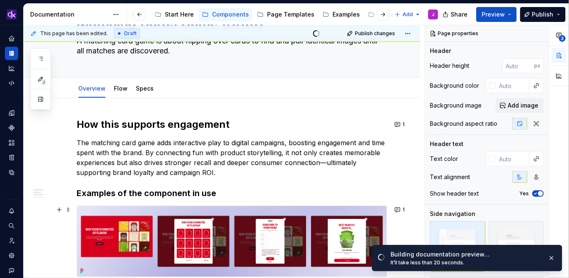
scroll to position [55, 0]
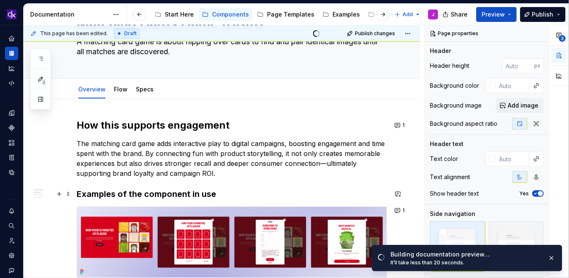
click at [174, 195] on strong "Examples of the component in use" at bounding box center [147, 194] width 140 height 10
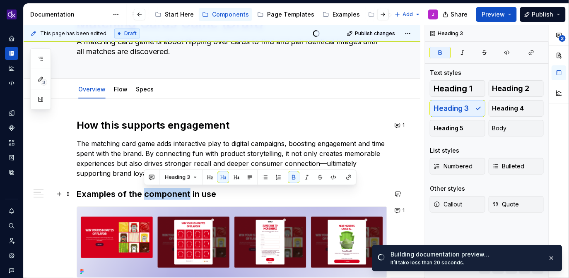
click at [174, 195] on strong "Examples of the component in use" at bounding box center [147, 194] width 140 height 10
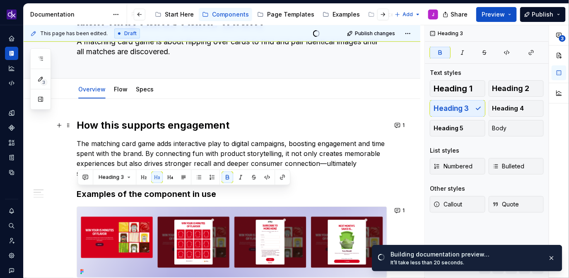
click at [167, 125] on h2 "How this supports engagement" at bounding box center [232, 125] width 311 height 13
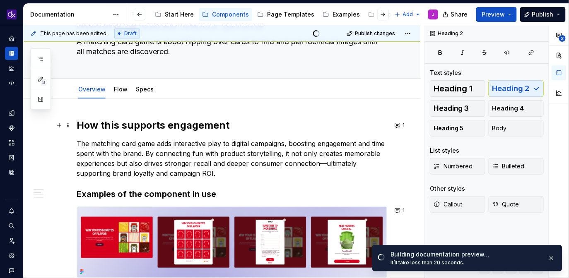
click at [167, 125] on h2 "How this supports engagement" at bounding box center [232, 125] width 311 height 13
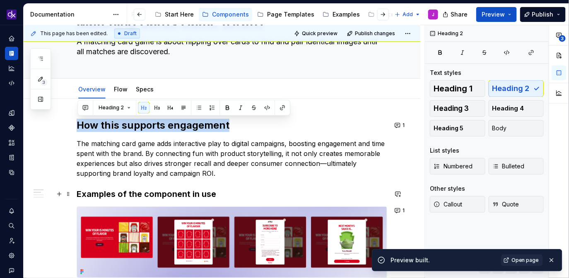
click at [169, 190] on strong "Examples of the component in use" at bounding box center [147, 194] width 140 height 10
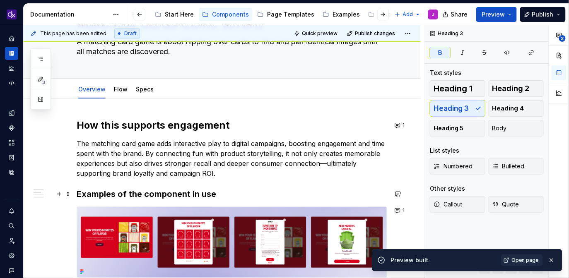
click at [169, 190] on strong "Examples of the component in use" at bounding box center [147, 194] width 140 height 10
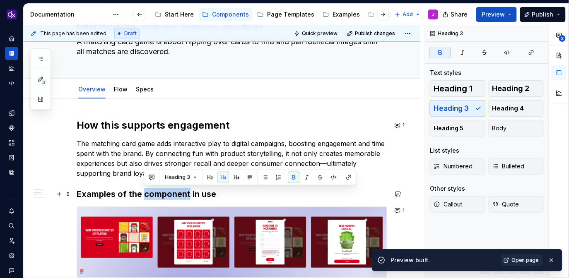
click at [162, 193] on strong "Examples of the component in use" at bounding box center [147, 194] width 140 height 10
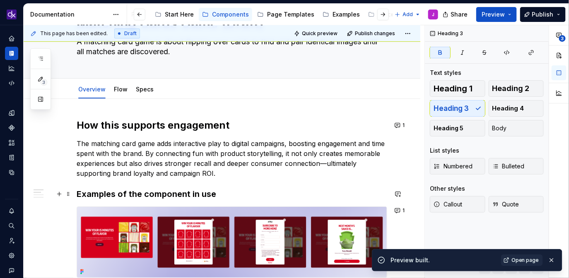
click at [162, 193] on strong "Examples of the component in use" at bounding box center [147, 194] width 140 height 10
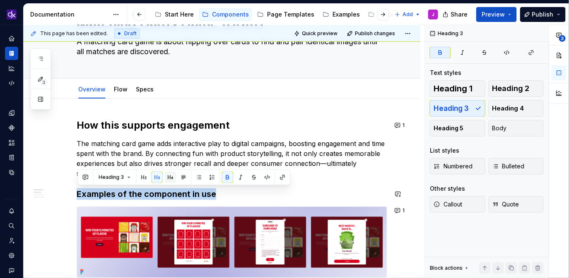
click at [173, 178] on button "button" at bounding box center [171, 178] width 12 height 12
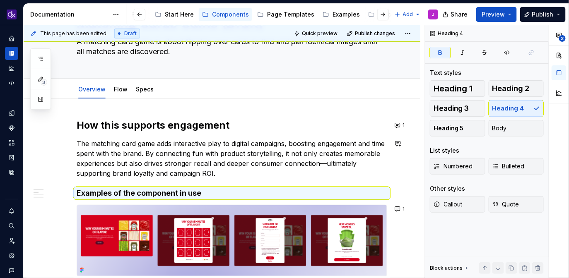
click at [203, 193] on h4 "Examples of the component in use" at bounding box center [232, 194] width 311 height 10
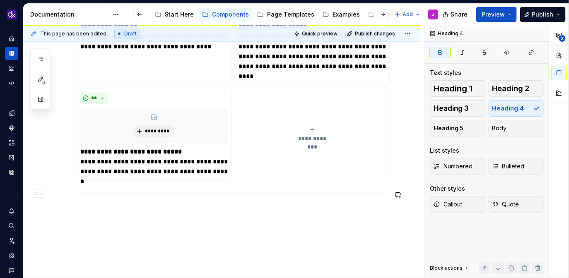
scroll to position [614, 0]
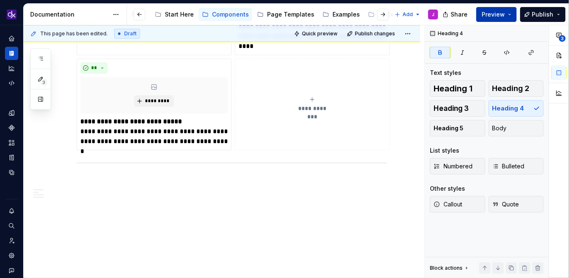
click at [494, 14] on span "Preview" at bounding box center [493, 14] width 23 height 8
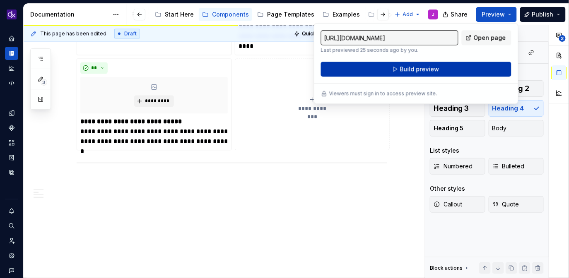
click at [437, 69] on span "Build preview" at bounding box center [419, 69] width 39 height 8
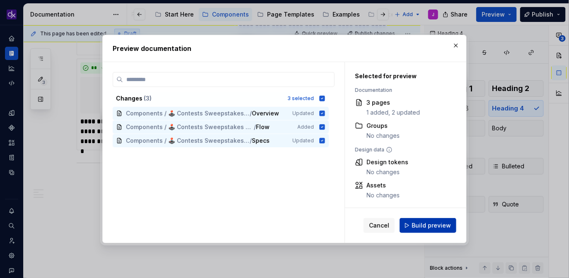
click at [431, 228] on span "Build preview" at bounding box center [431, 226] width 39 height 8
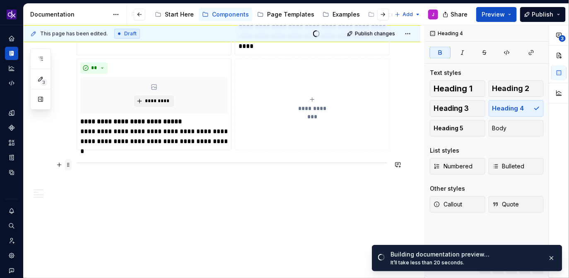
click at [68, 165] on span at bounding box center [68, 165] width 7 height 12
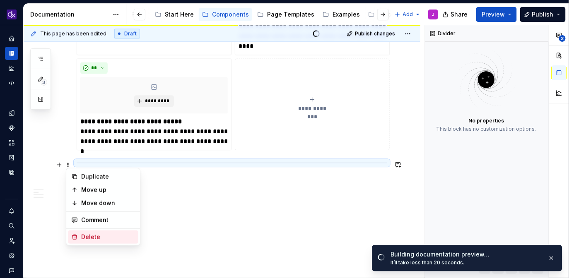
click at [80, 234] on div "Delete" at bounding box center [103, 237] width 70 height 13
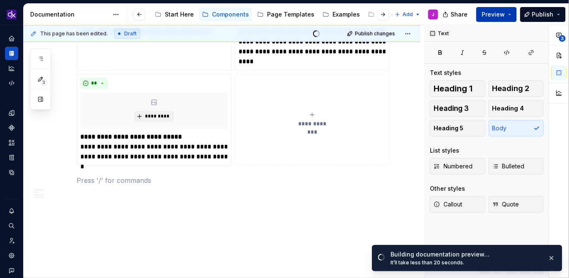
click at [512, 17] on button "Preview" at bounding box center [497, 14] width 41 height 15
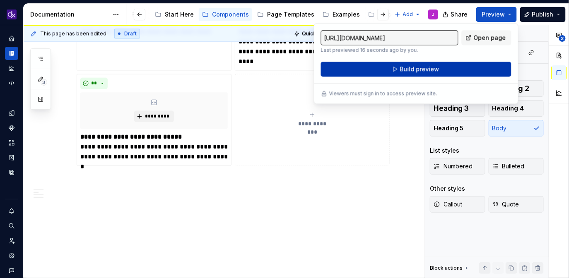
click at [426, 72] on span "Build preview" at bounding box center [419, 69] width 39 height 8
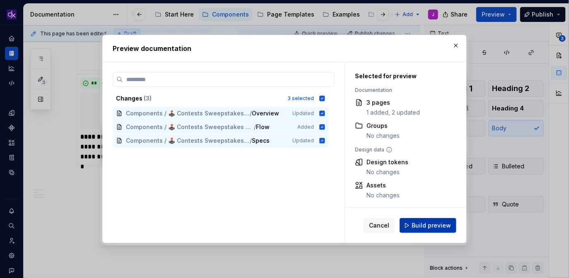
click at [437, 232] on button "Build preview" at bounding box center [428, 225] width 57 height 15
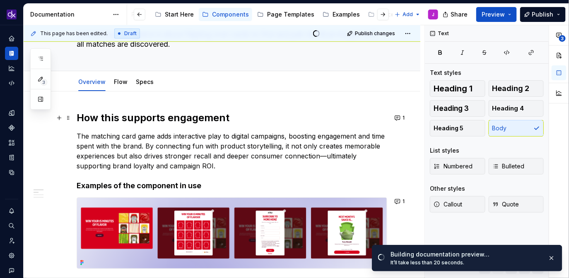
scroll to position [0, 0]
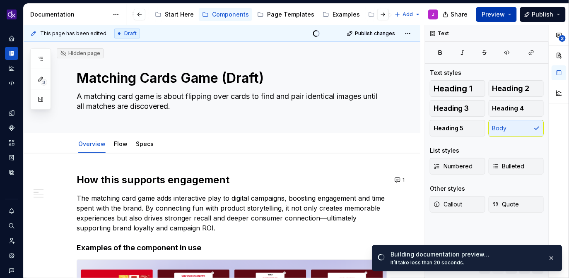
click at [514, 15] on button "Preview" at bounding box center [497, 14] width 41 height 15
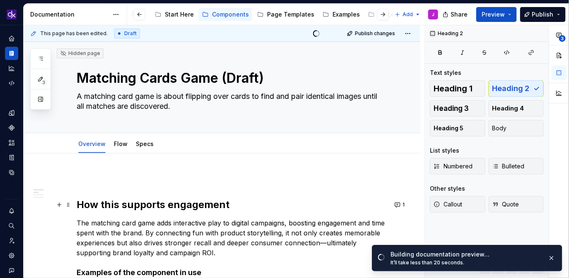
click at [77, 205] on h2 "How this supports engagement" at bounding box center [232, 204] width 311 height 13
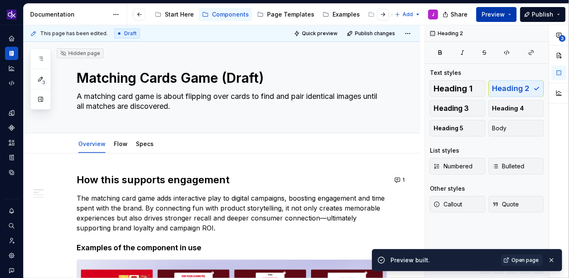
click at [515, 13] on button "Preview" at bounding box center [497, 14] width 41 height 15
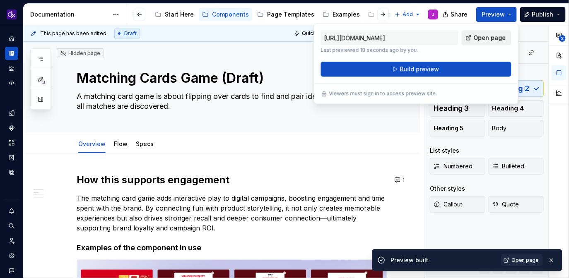
click at [490, 40] on span "Open page" at bounding box center [490, 38] width 32 height 8
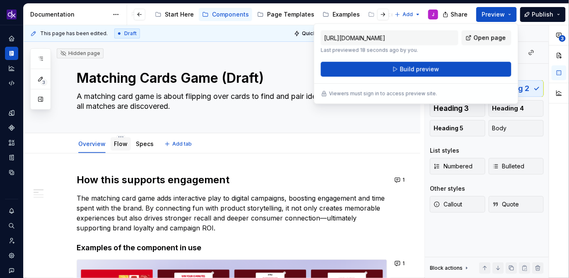
click at [125, 138] on div "Flow" at bounding box center [121, 144] width 20 height 13
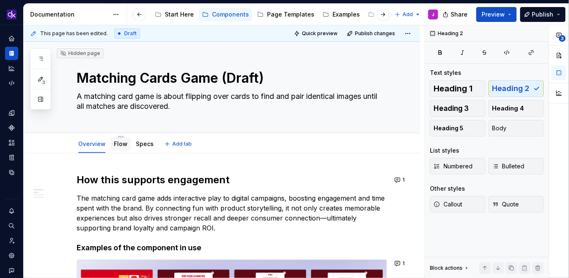
click at [120, 145] on link "Flow" at bounding box center [121, 143] width 14 height 7
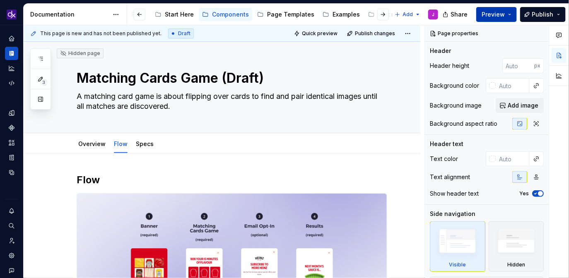
click at [512, 13] on button "Preview" at bounding box center [497, 14] width 41 height 15
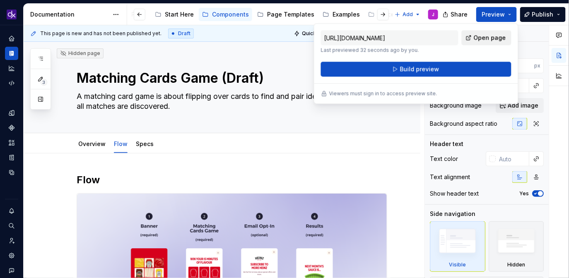
click at [493, 39] on span "Open page" at bounding box center [490, 38] width 32 height 8
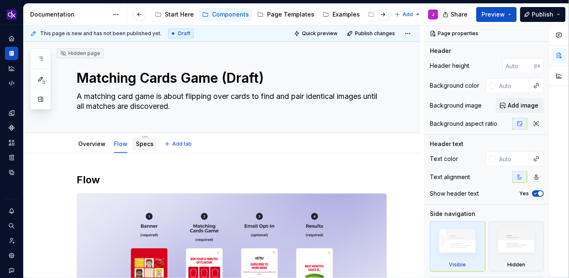
click at [145, 146] on link "Specs" at bounding box center [145, 143] width 18 height 7
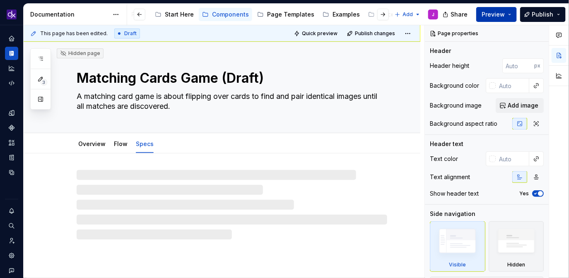
click at [510, 12] on button "Preview" at bounding box center [497, 14] width 41 height 15
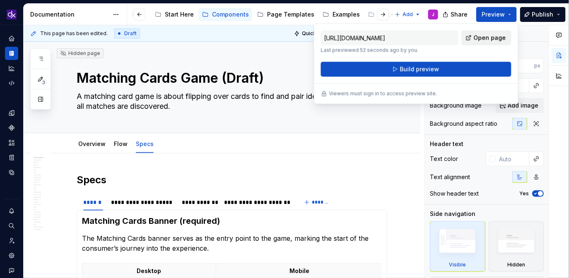
click at [494, 39] on span "Open page" at bounding box center [490, 38] width 32 height 8
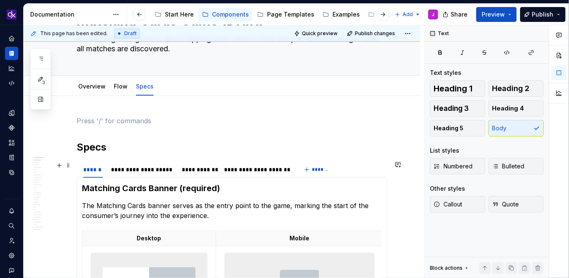
scroll to position [51, 0]
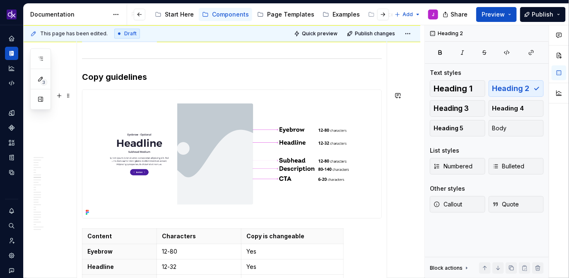
scroll to position [1767, 0]
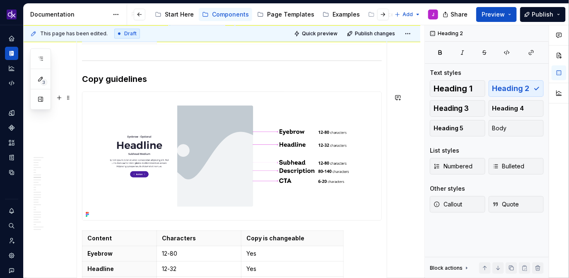
click at [266, 165] on img at bounding box center [231, 156] width 299 height 128
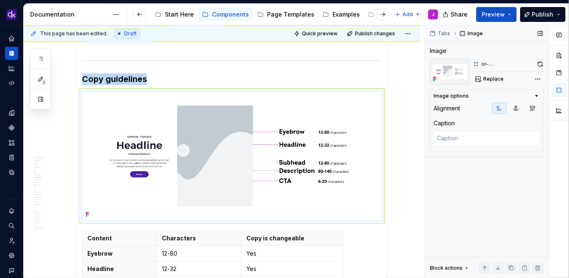
click at [539, 65] on button "button" at bounding box center [540, 64] width 7 height 12
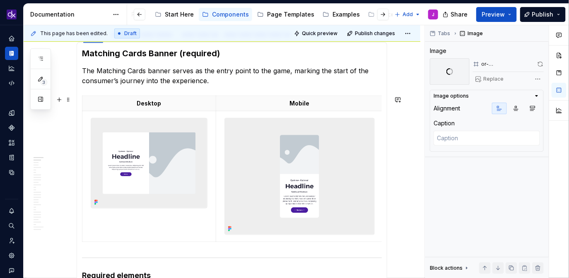
scroll to position [0, 0]
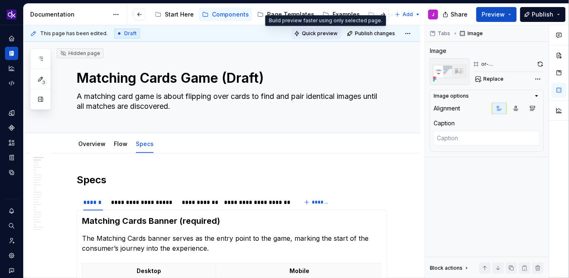
click at [319, 34] on span "Quick preview" at bounding box center [320, 33] width 36 height 7
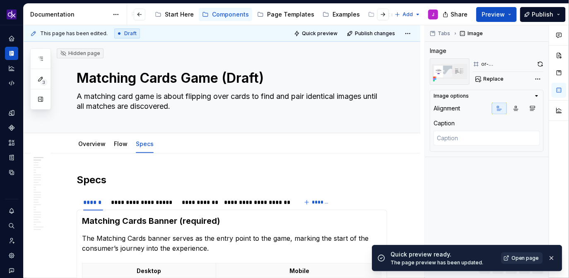
click at [523, 259] on span "Open page" at bounding box center [526, 258] width 28 height 7
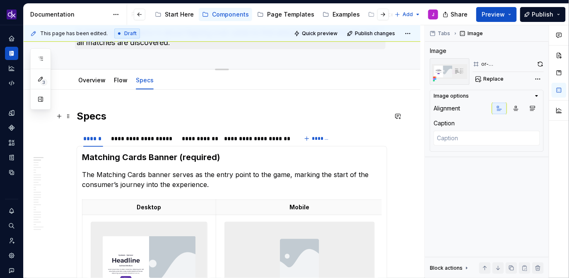
scroll to position [64, 0]
click at [94, 82] on link "Overview" at bounding box center [91, 79] width 27 height 7
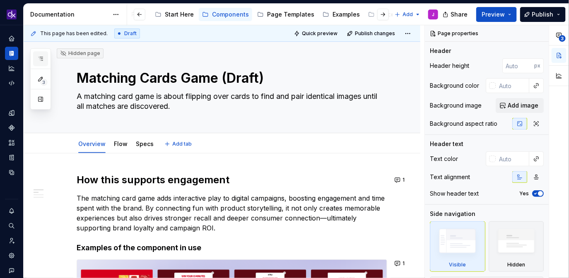
type textarea "*"
